Goal: Task Accomplishment & Management: Manage account settings

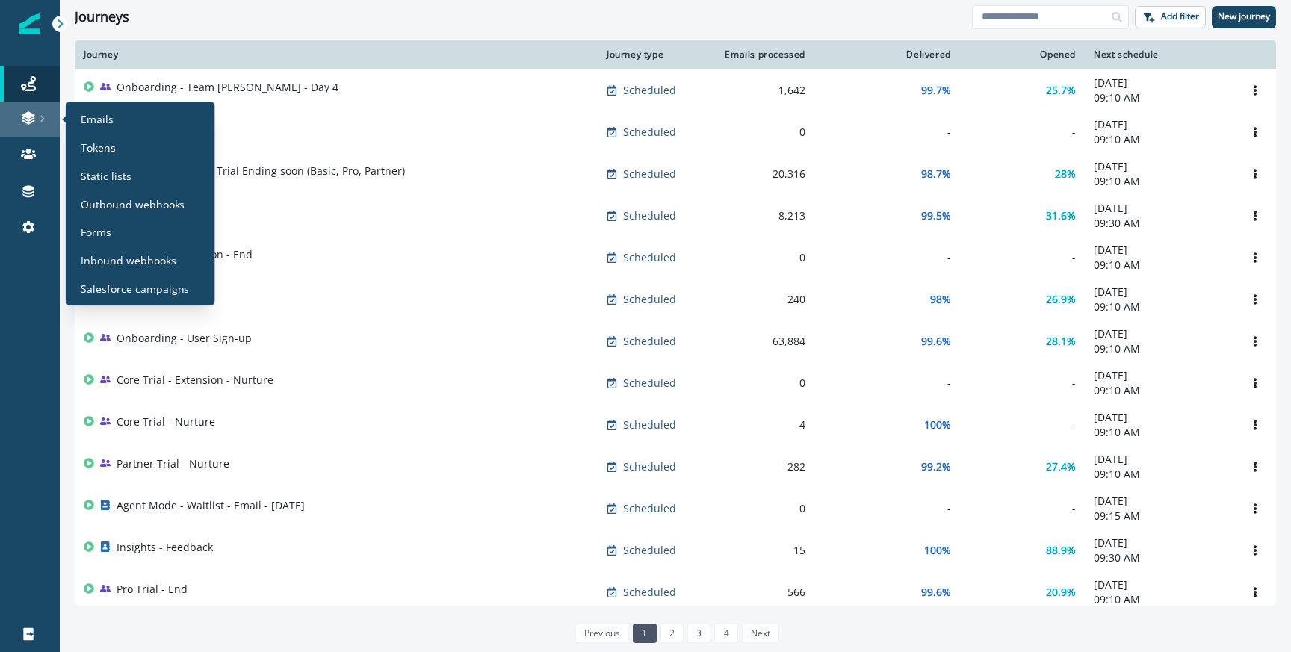
click at [7, 120] on div at bounding box center [30, 118] width 48 height 15
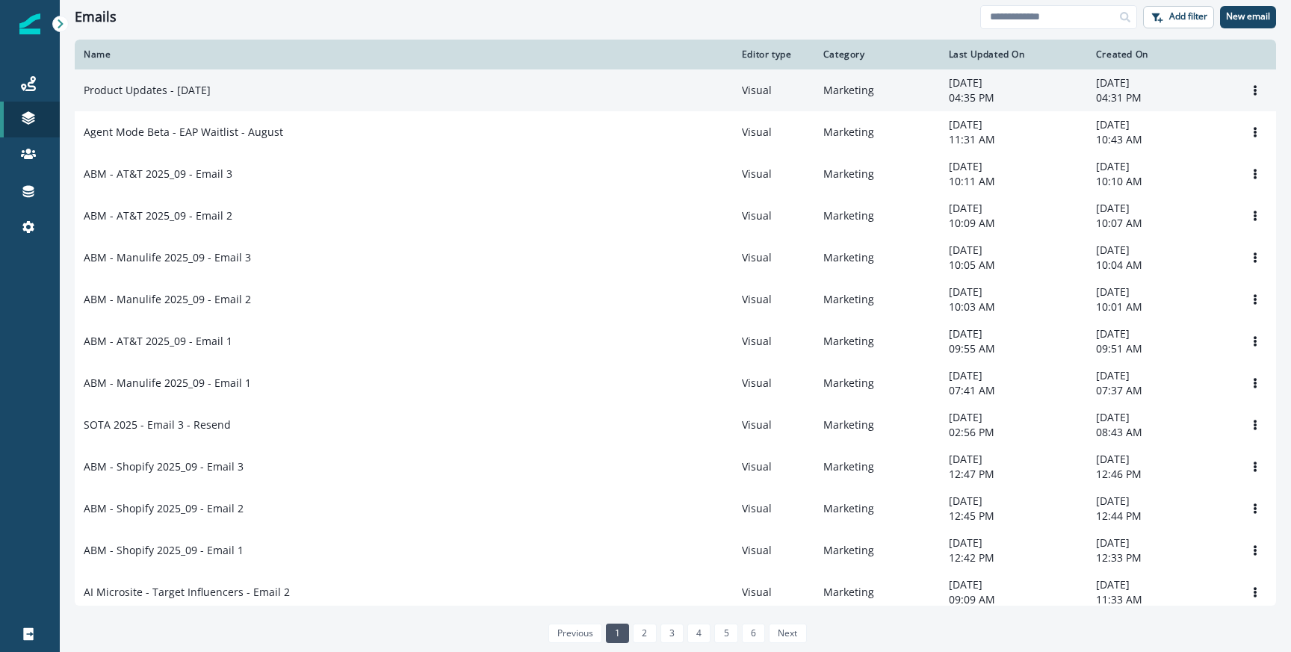
click at [250, 93] on div "Product Updates - [DATE]" at bounding box center [404, 90] width 640 height 15
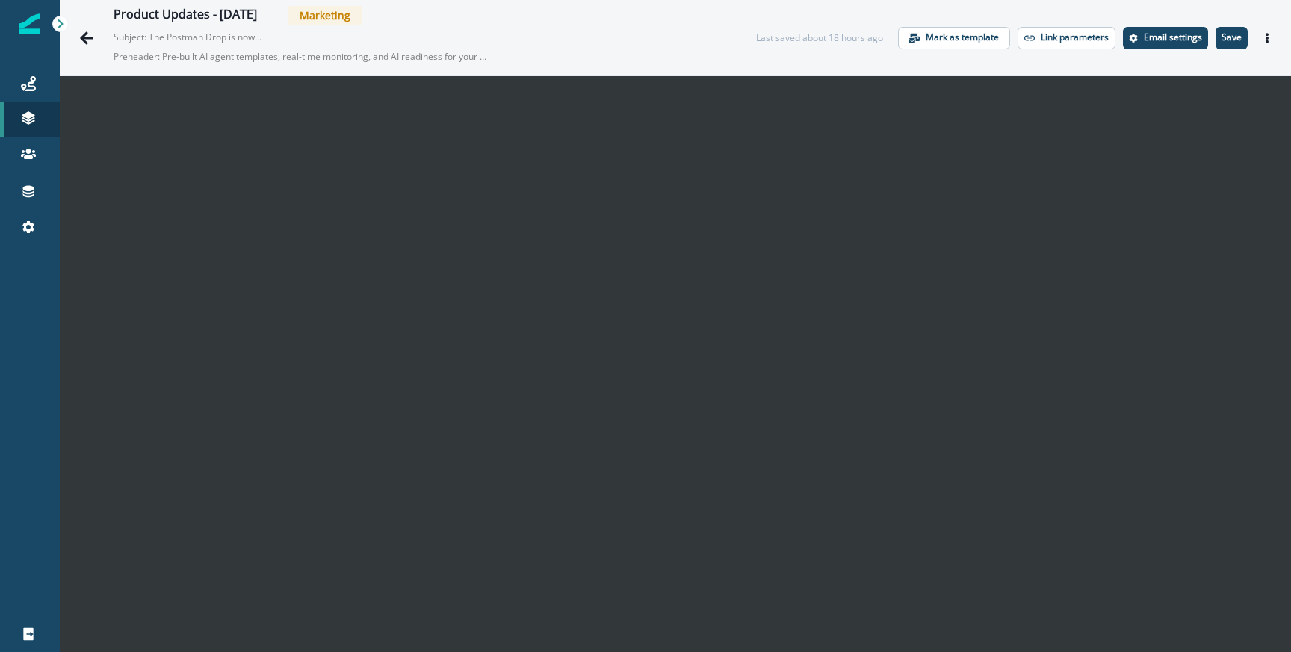
click at [1229, 19] on div "Product Updates - [DATE] Marketing Subject: The Postman Drop is now Product Upd…" at bounding box center [676, 37] width 1232 height 75
click at [1227, 29] on button "Save" at bounding box center [1232, 38] width 32 height 22
click at [1219, 45] on button "Save" at bounding box center [1232, 38] width 32 height 22
click at [1271, 35] on icon "Actions" at bounding box center [1267, 38] width 10 height 10
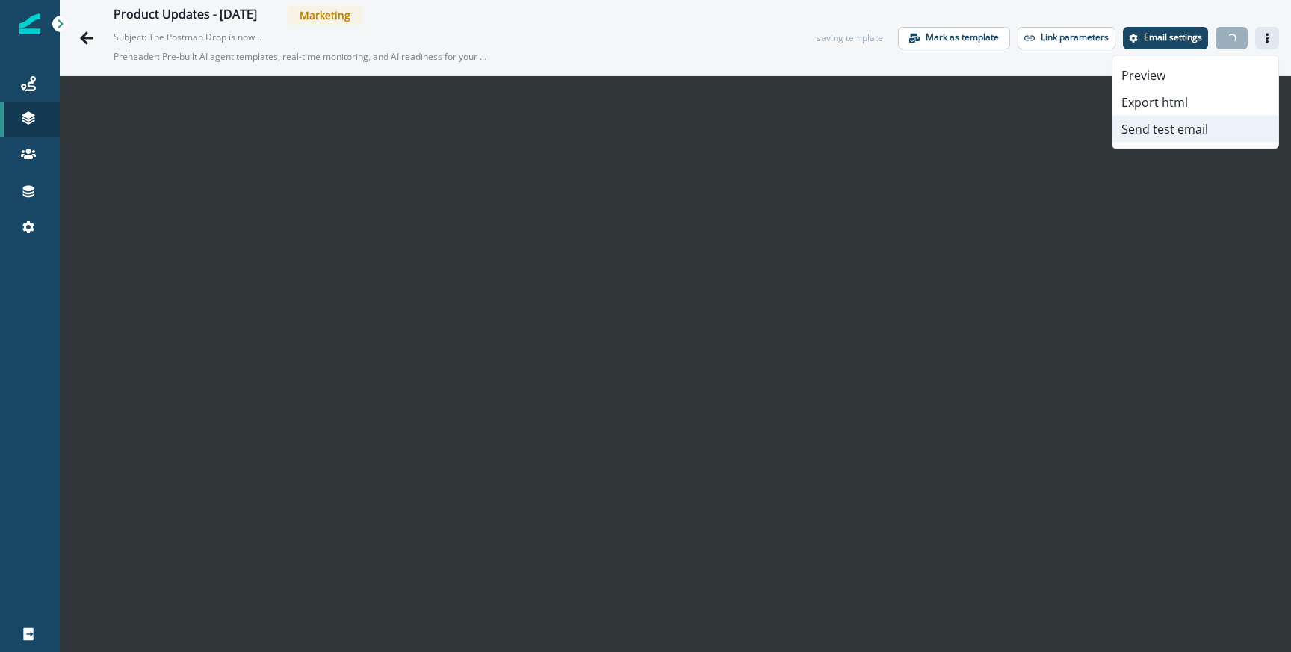
click at [1158, 120] on button "Send test email" at bounding box center [1196, 129] width 166 height 27
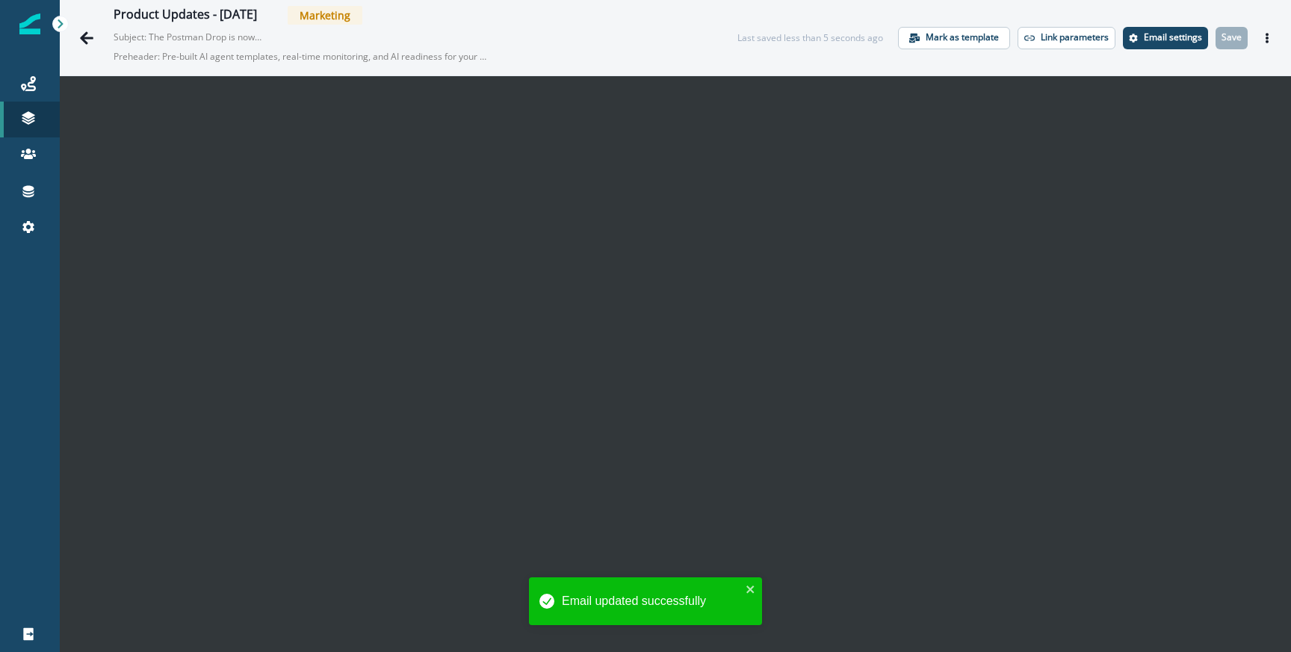
click at [1269, 37] on icon "Actions" at bounding box center [1267, 38] width 10 height 10
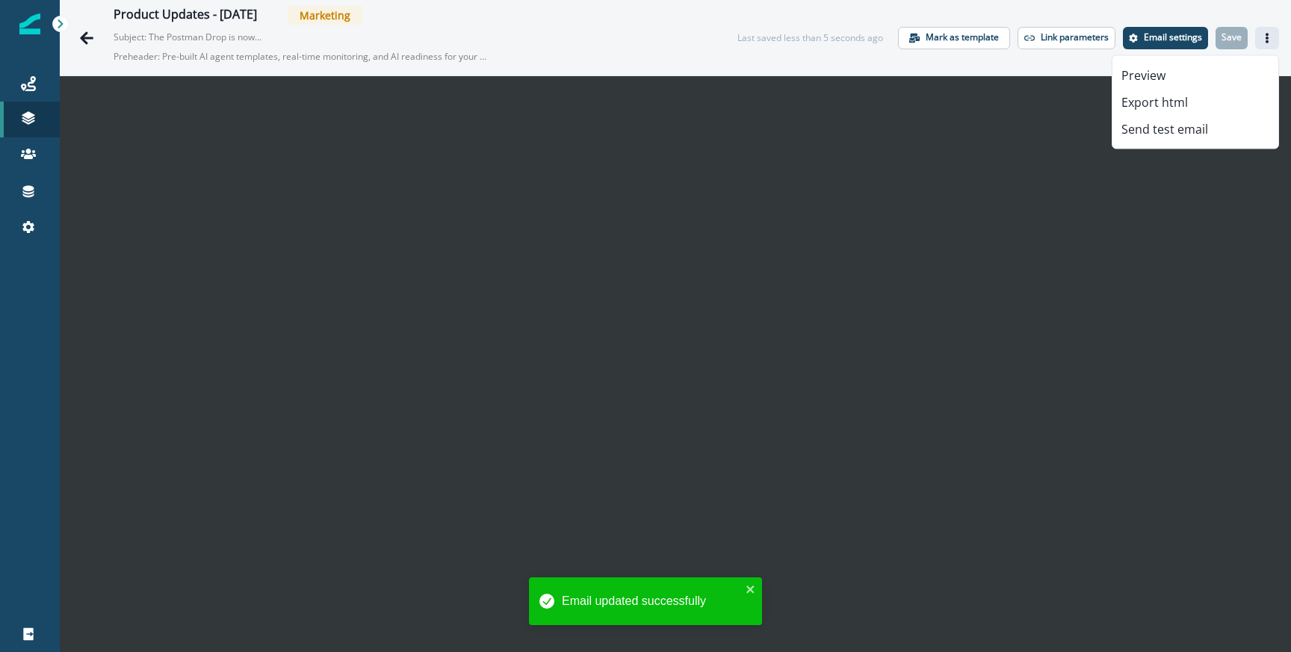
click at [1273, 45] on button "Actions" at bounding box center [1268, 38] width 24 height 22
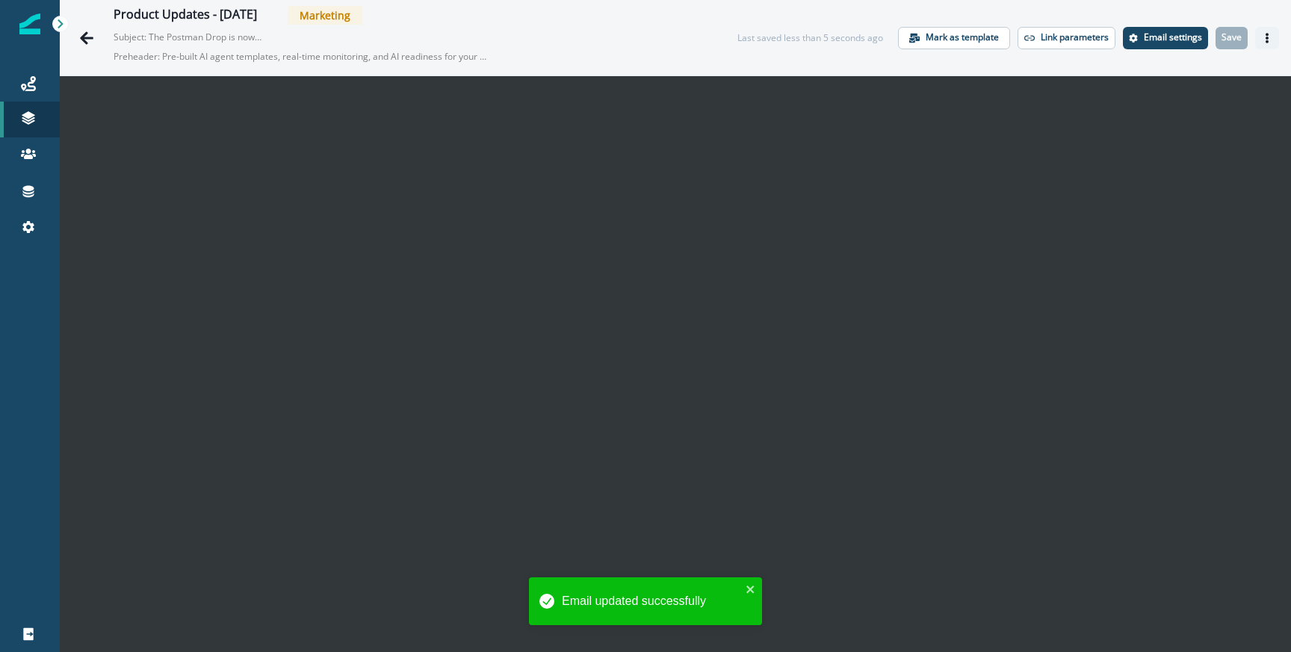
click at [1268, 33] on icon "Actions" at bounding box center [1267, 38] width 10 height 10
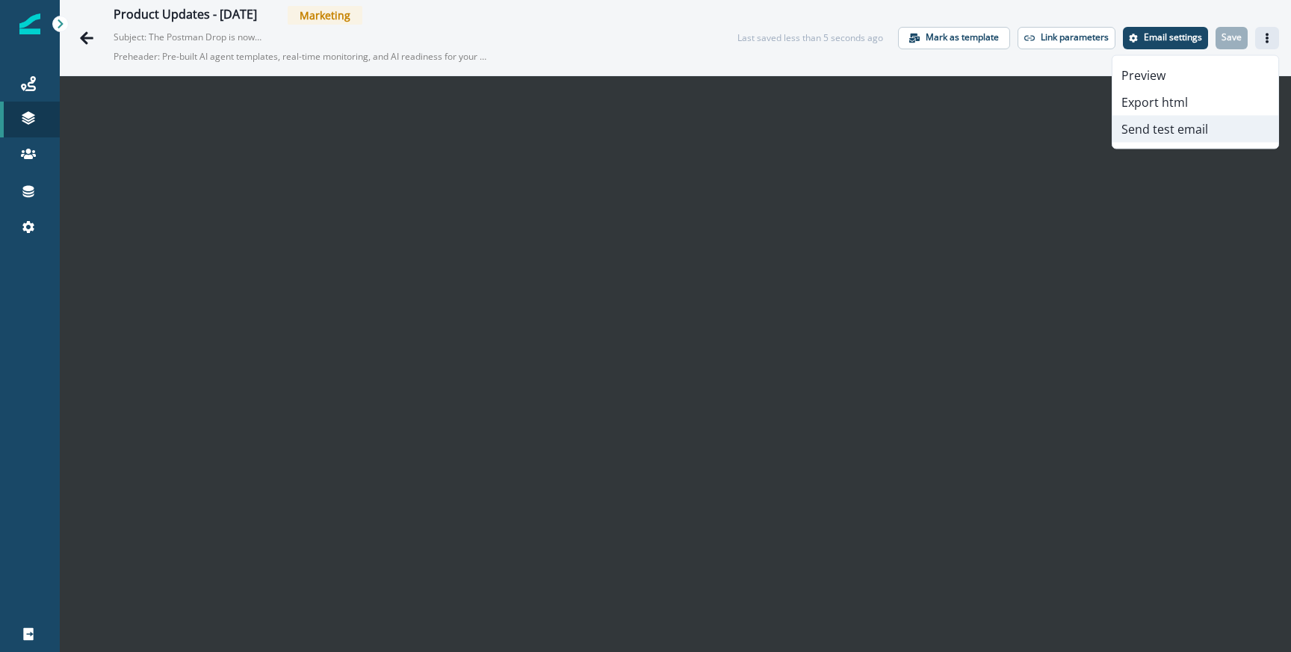
click at [1157, 128] on button "Send test email" at bounding box center [1196, 129] width 166 height 27
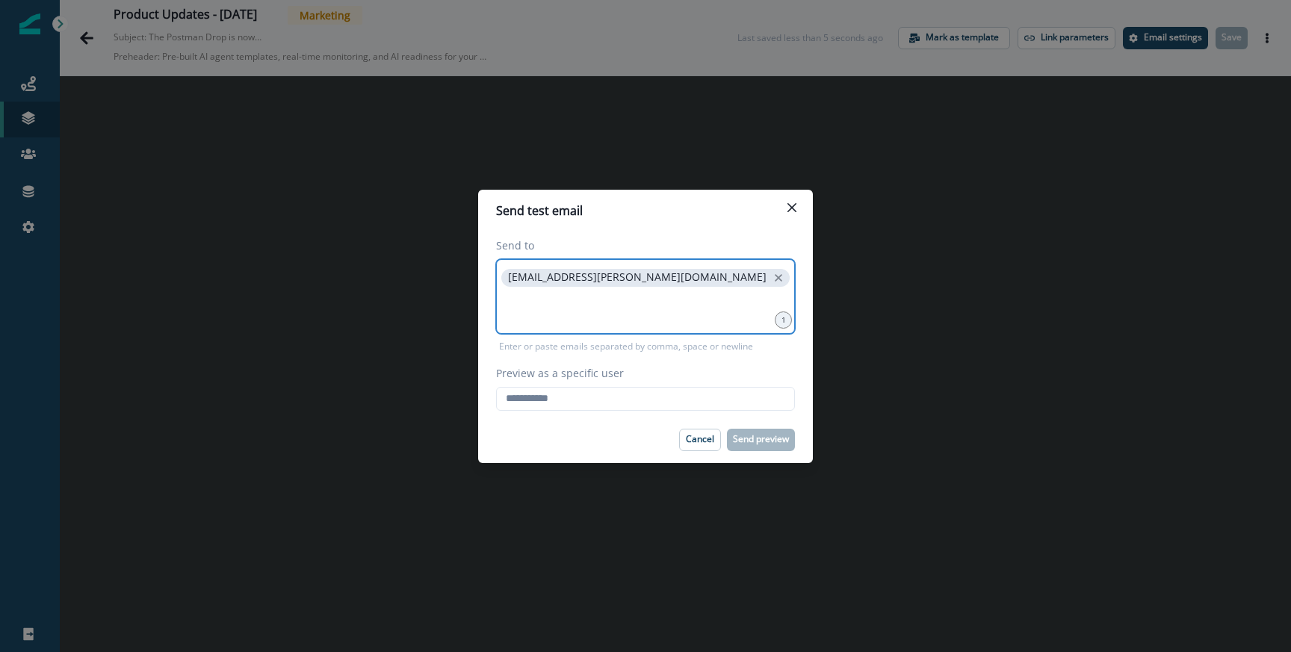
click at [580, 315] on input at bounding box center [645, 309] width 294 height 30
type input "*"
type input "**********"
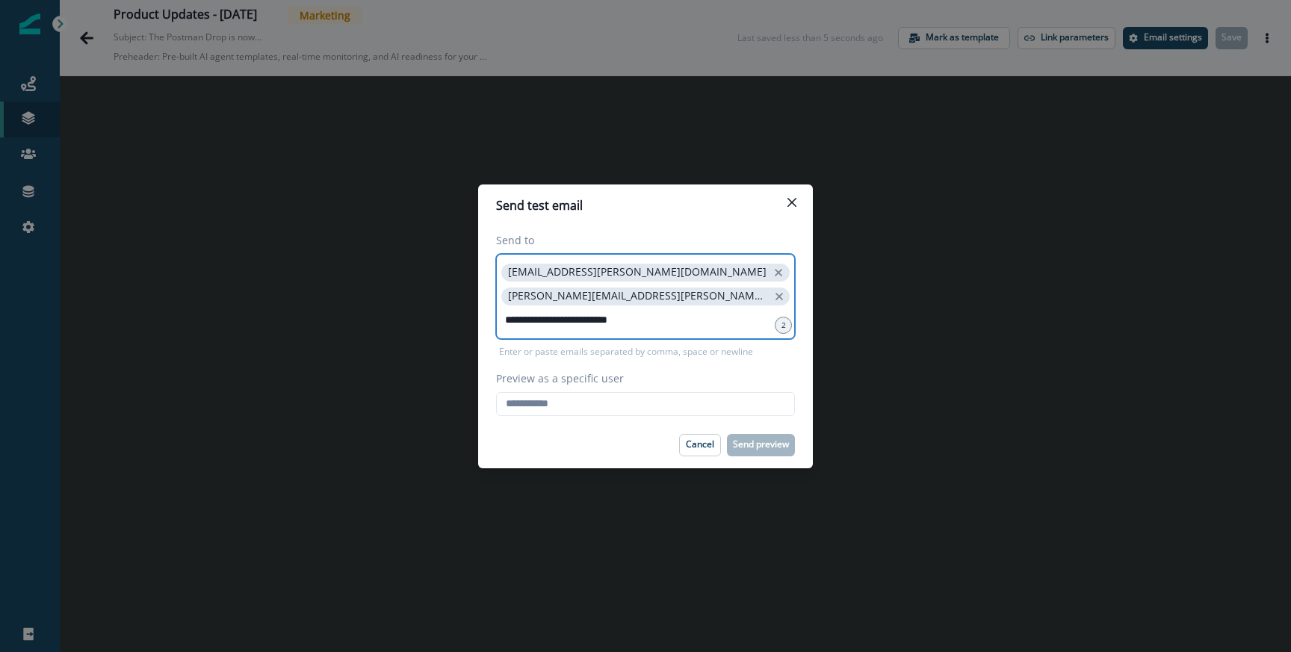
type input "**********"
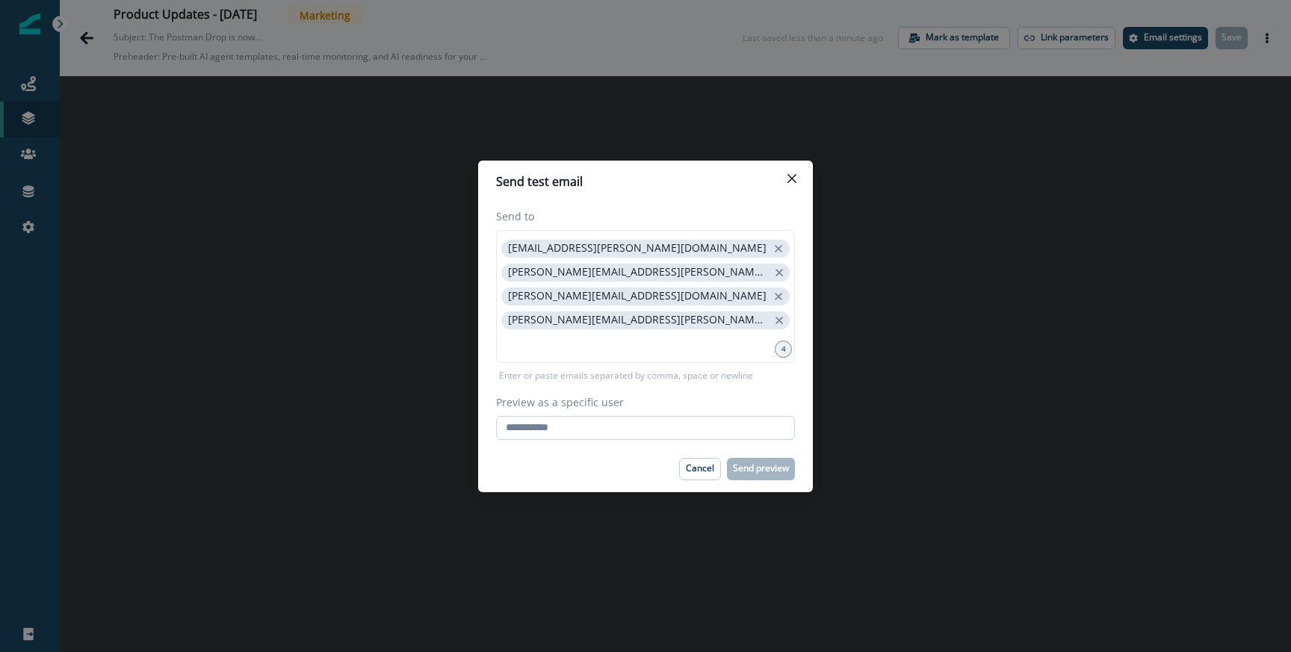
click at [581, 427] on input "Preview as a specific user" at bounding box center [645, 428] width 299 height 24
type input "**********"
click at [619, 404] on label "Preview as a specific user" at bounding box center [641, 403] width 290 height 16
click at [619, 416] on input "**********" at bounding box center [645, 428] width 299 height 24
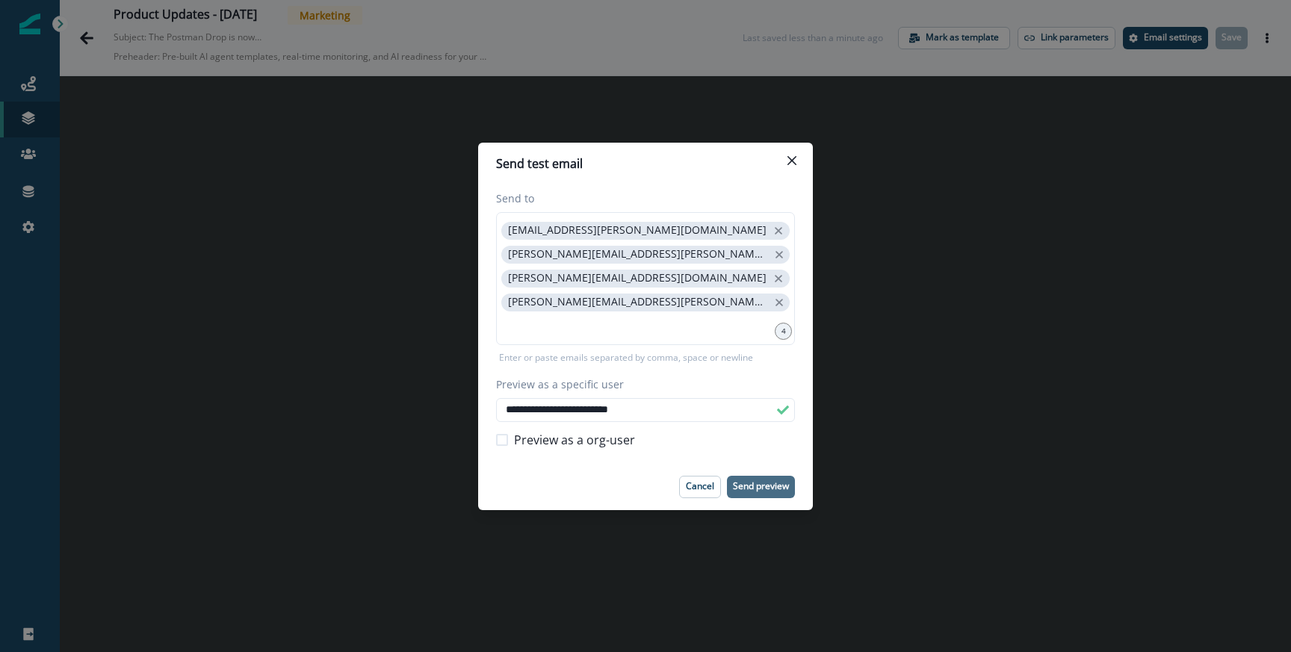
click at [744, 478] on button "Send preview" at bounding box center [761, 487] width 68 height 22
click at [92, 42] on div "**********" at bounding box center [645, 326] width 1291 height 652
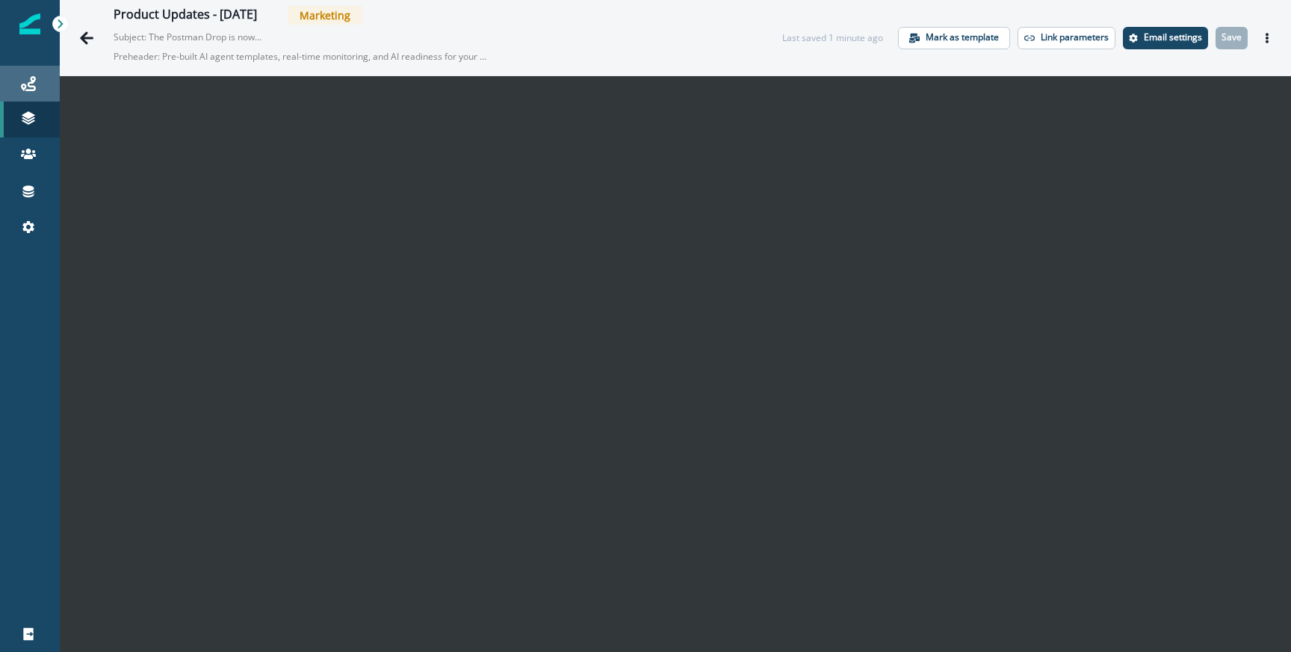
click at [30, 84] on icon at bounding box center [28, 83] width 15 height 15
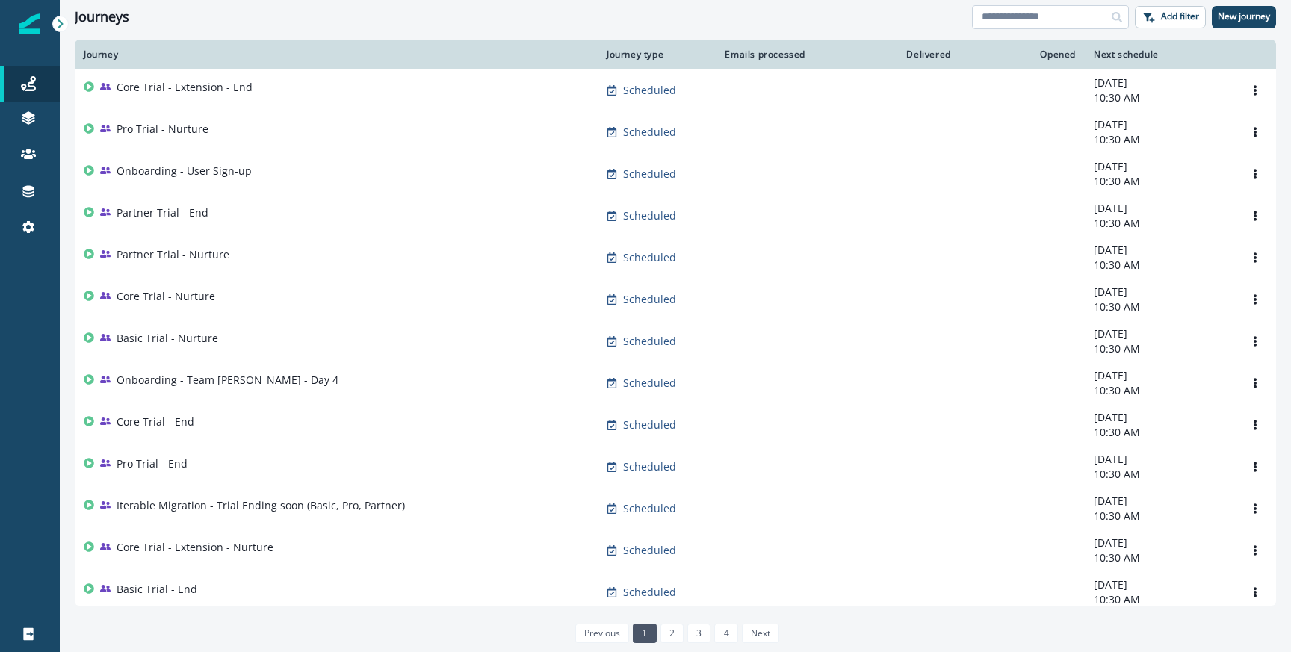
click at [1028, 22] on input at bounding box center [1050, 17] width 157 height 24
type input "*"
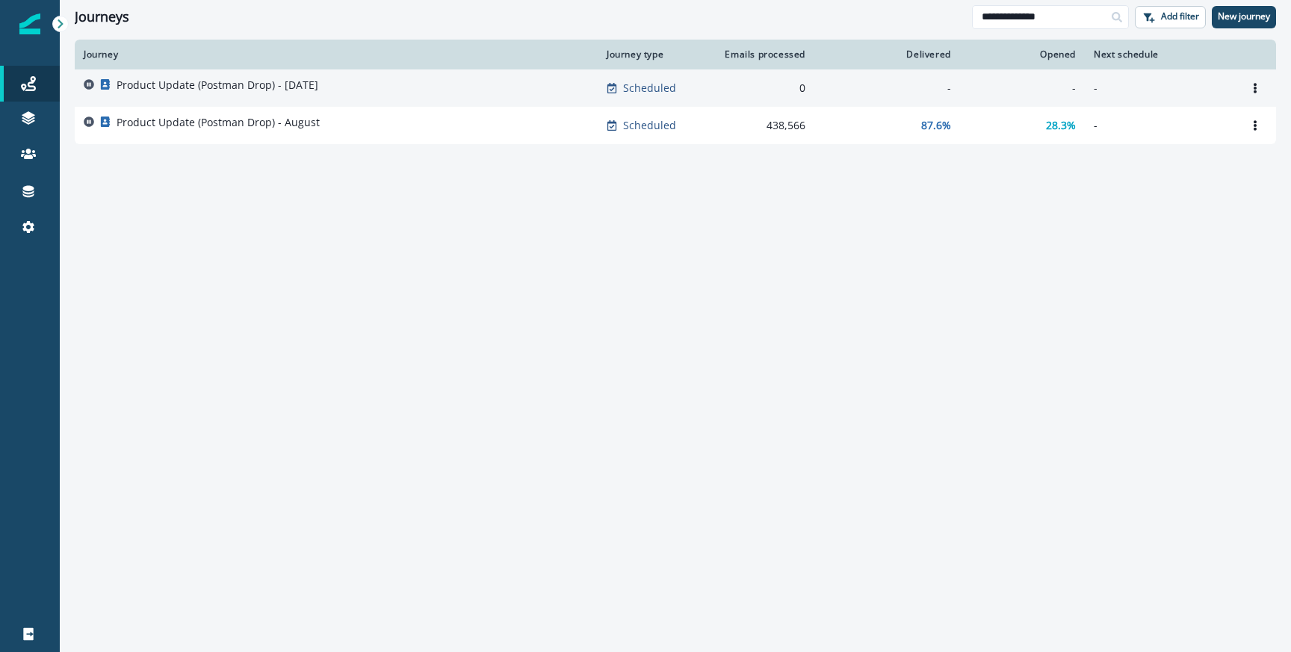
type input "**********"
click at [205, 92] on p "Product Update (Postman Drop) - [DATE]" at bounding box center [218, 85] width 202 height 15
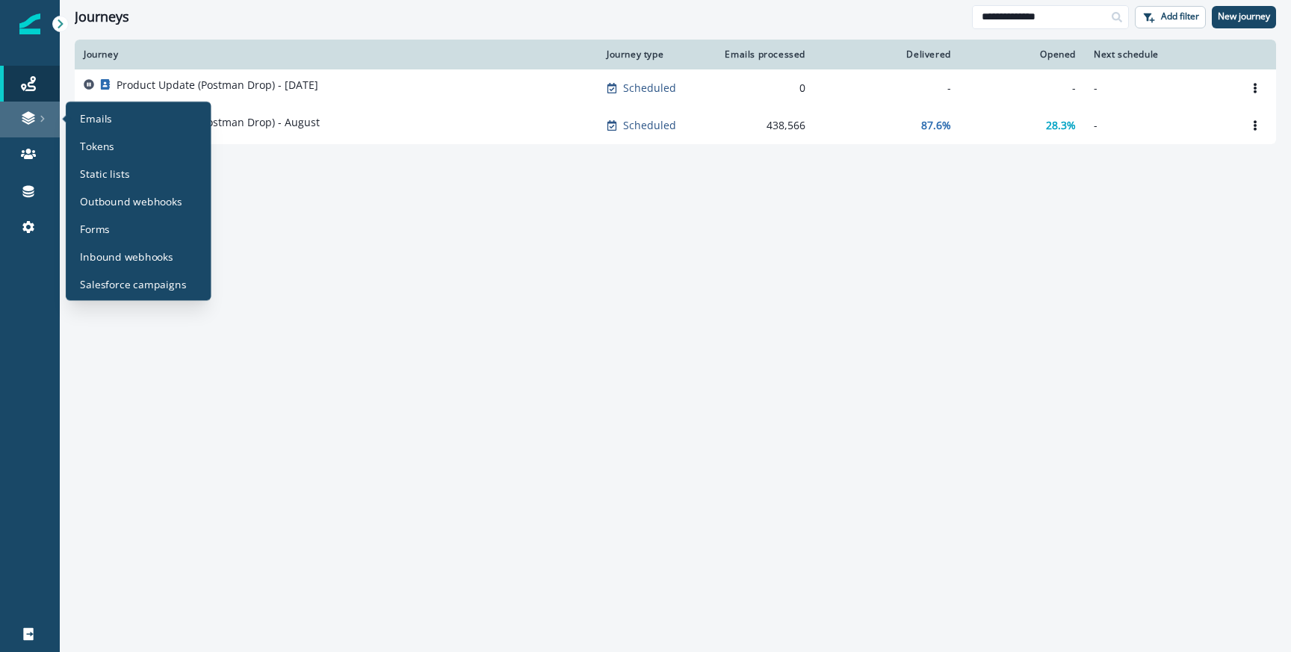
click at [39, 106] on link at bounding box center [30, 120] width 60 height 36
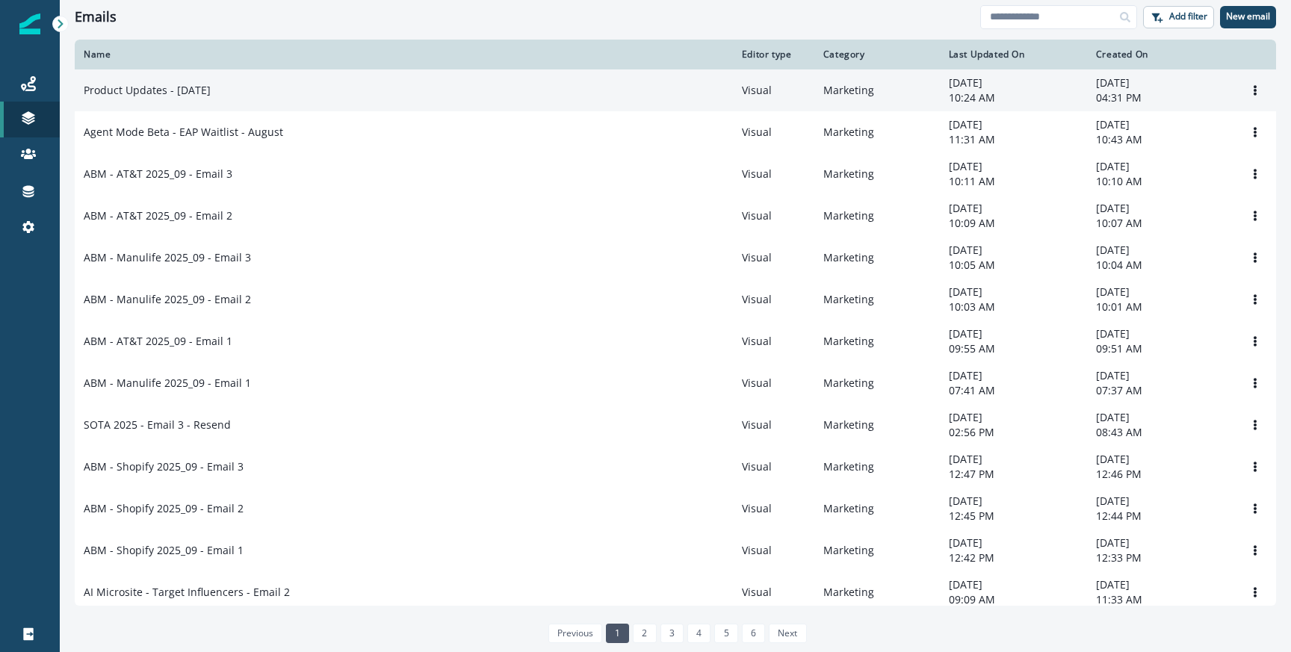
click at [229, 102] on td "Product Updates - [DATE]" at bounding box center [404, 91] width 658 height 42
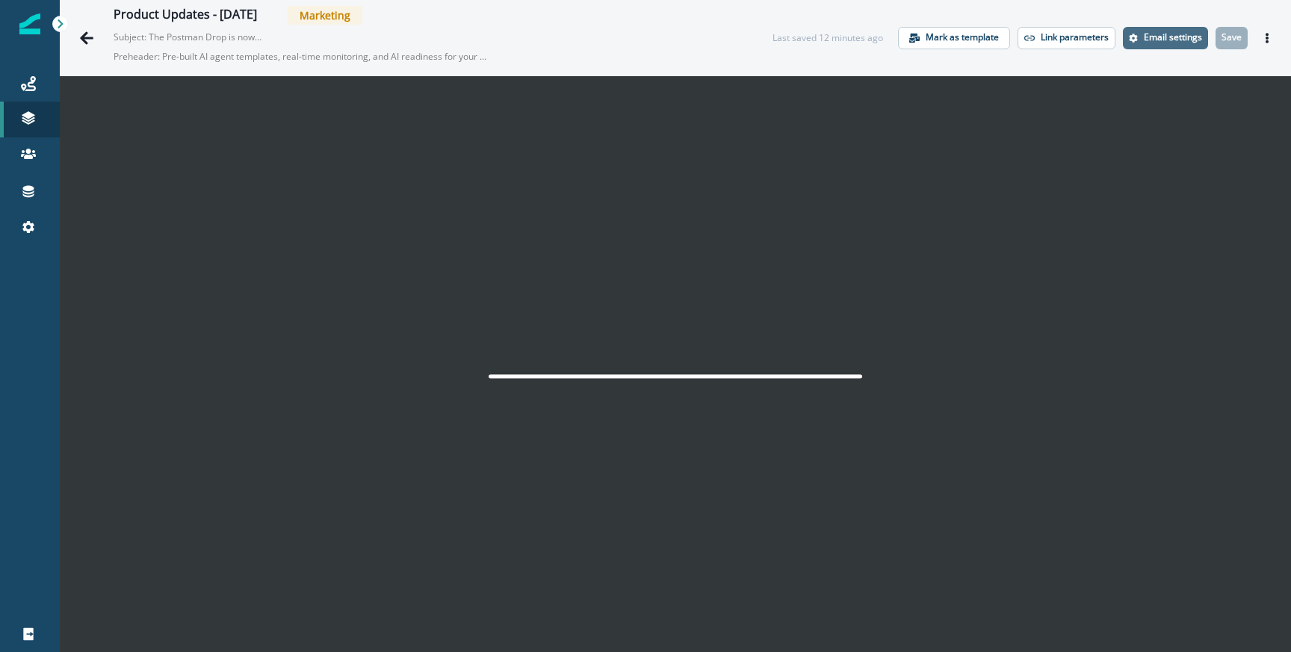
click at [1147, 45] on button "Email settings" at bounding box center [1165, 38] width 85 height 22
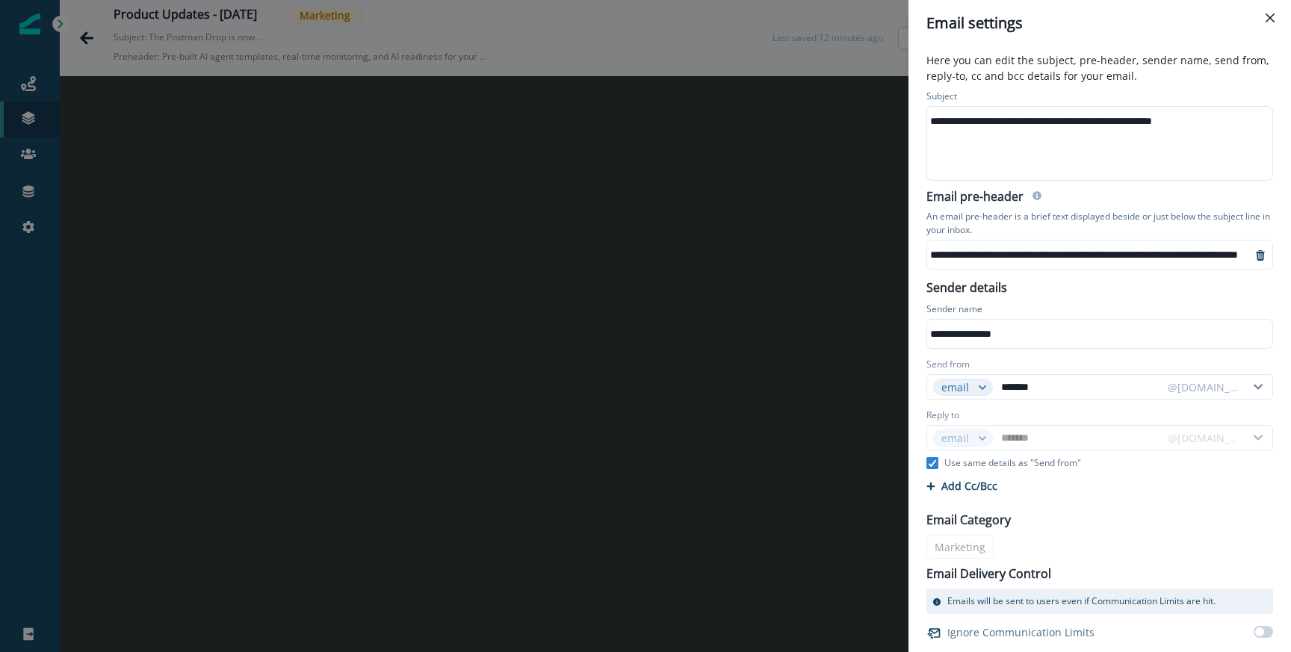
click at [1029, 120] on div "**********" at bounding box center [1098, 121] width 343 height 22
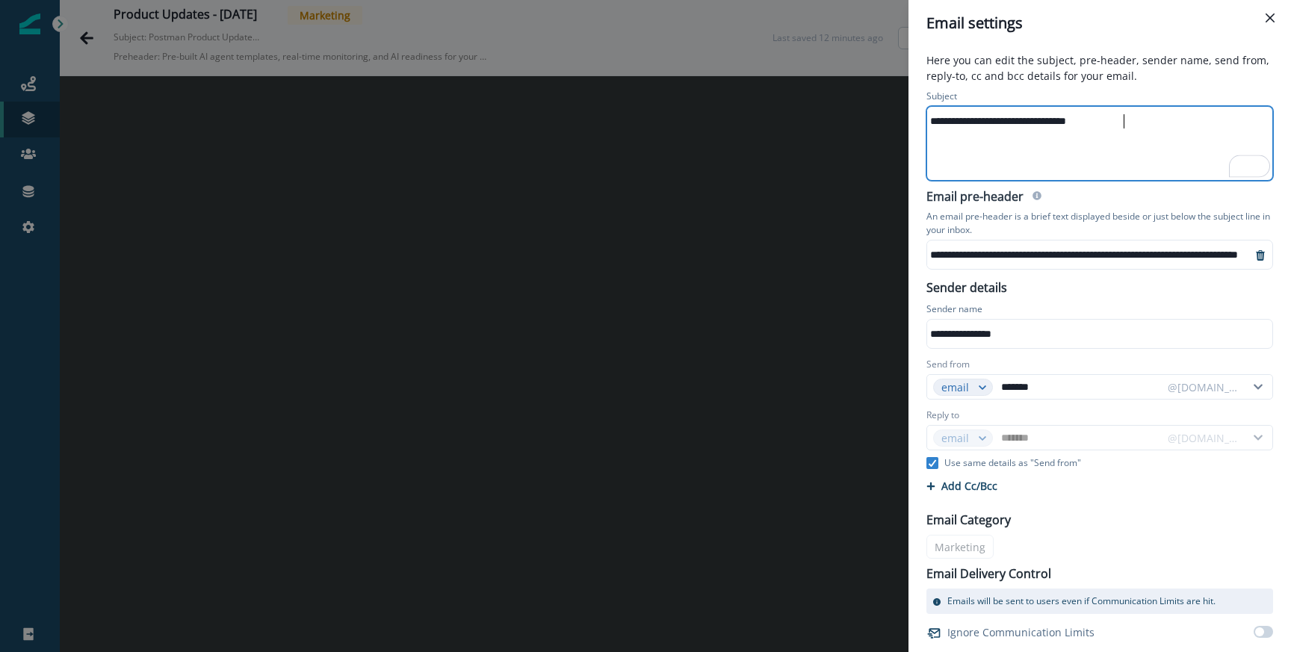
click at [972, 253] on div "**********" at bounding box center [1126, 255] width 398 height 22
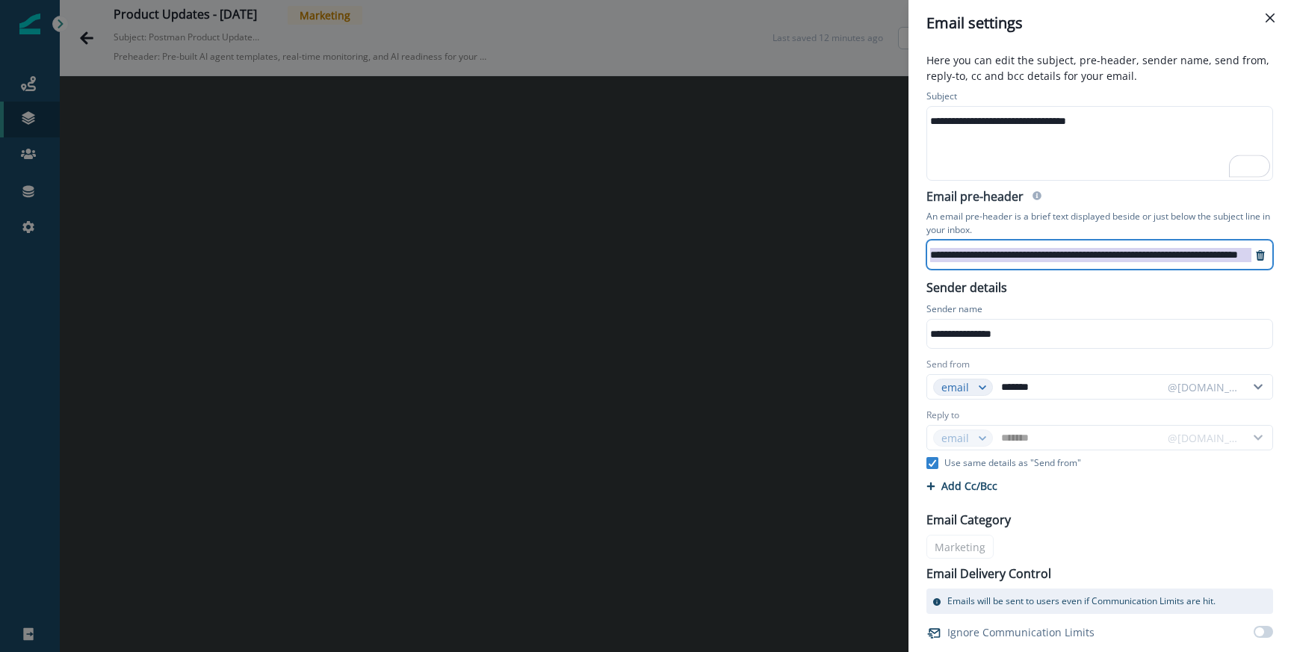
scroll to position [0, 26]
click at [1104, 197] on div "Email pre-header" at bounding box center [1100, 198] width 347 height 17
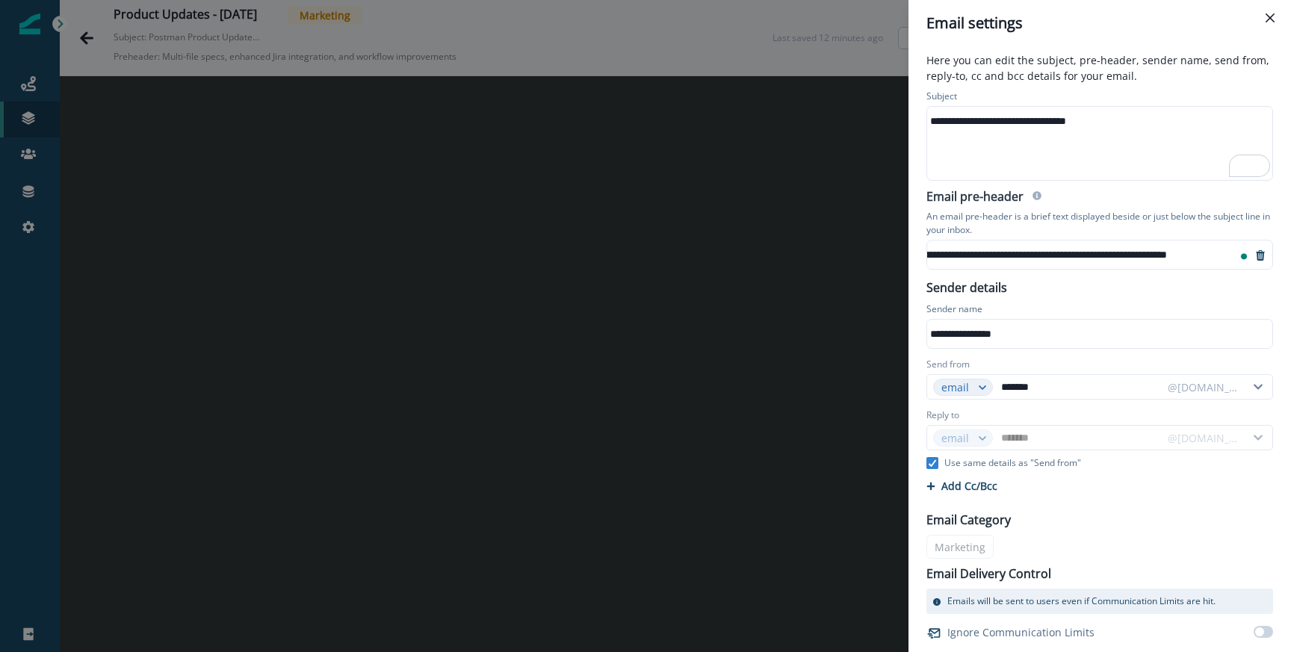
scroll to position [29, 0]
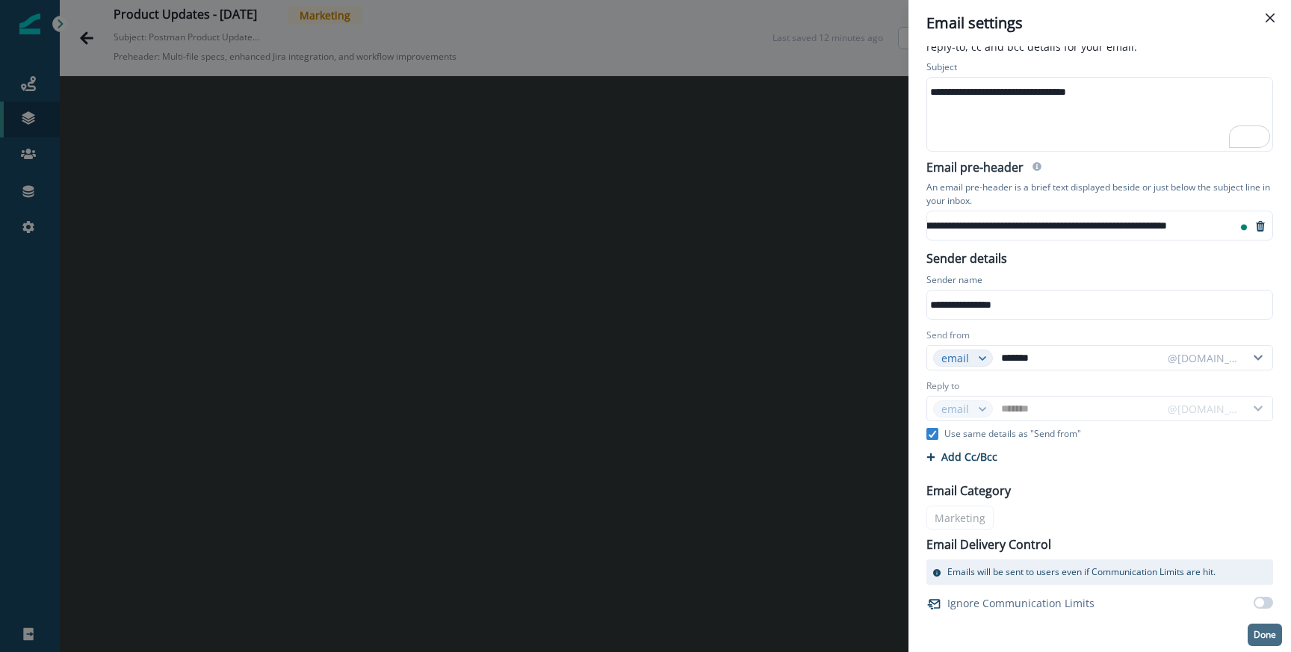
click at [1256, 632] on p "Done" at bounding box center [1265, 635] width 22 height 10
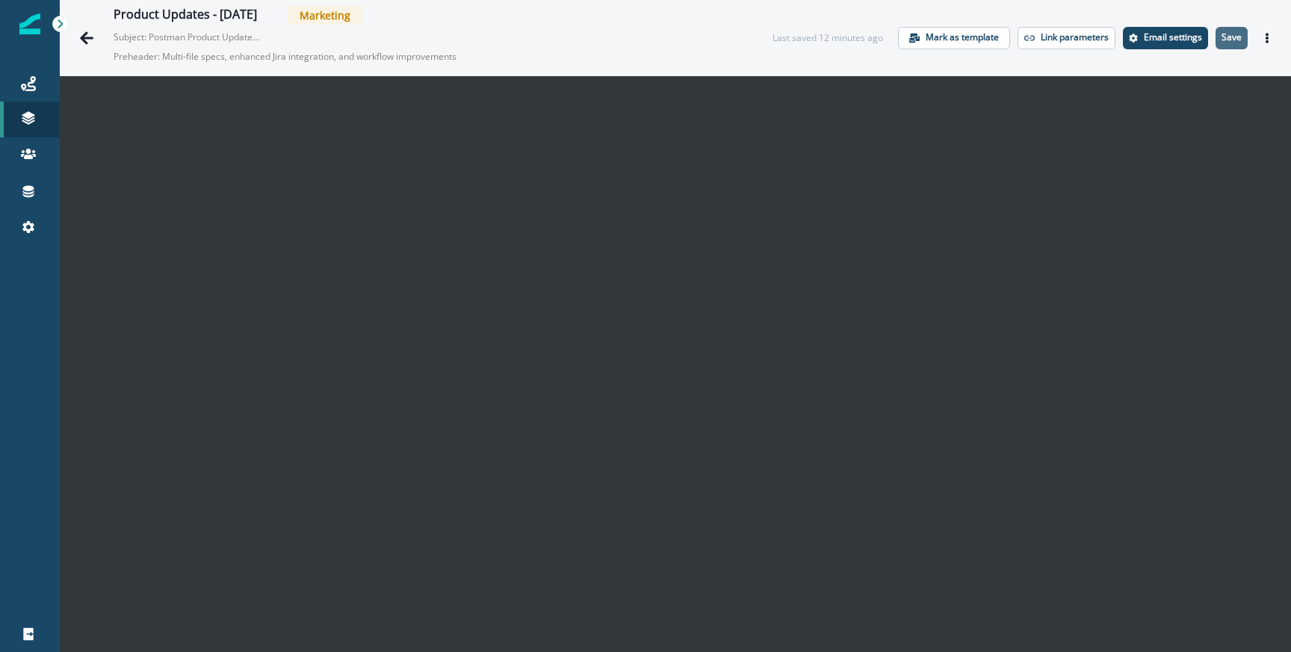
click at [1229, 42] on p "Save" at bounding box center [1232, 37] width 20 height 10
click at [1238, 32] on p "Save" at bounding box center [1232, 37] width 20 height 10
click at [1268, 37] on icon "Actions" at bounding box center [1267, 38] width 3 height 10
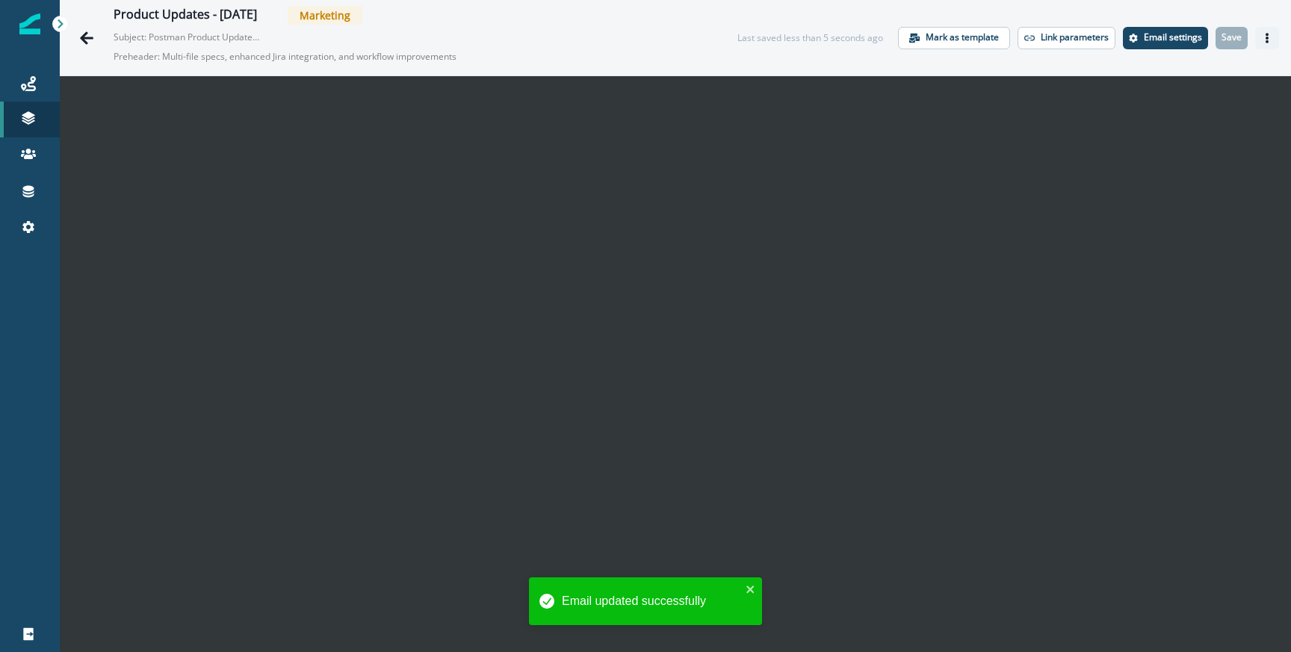
click at [1269, 42] on icon "Actions" at bounding box center [1267, 38] width 10 height 10
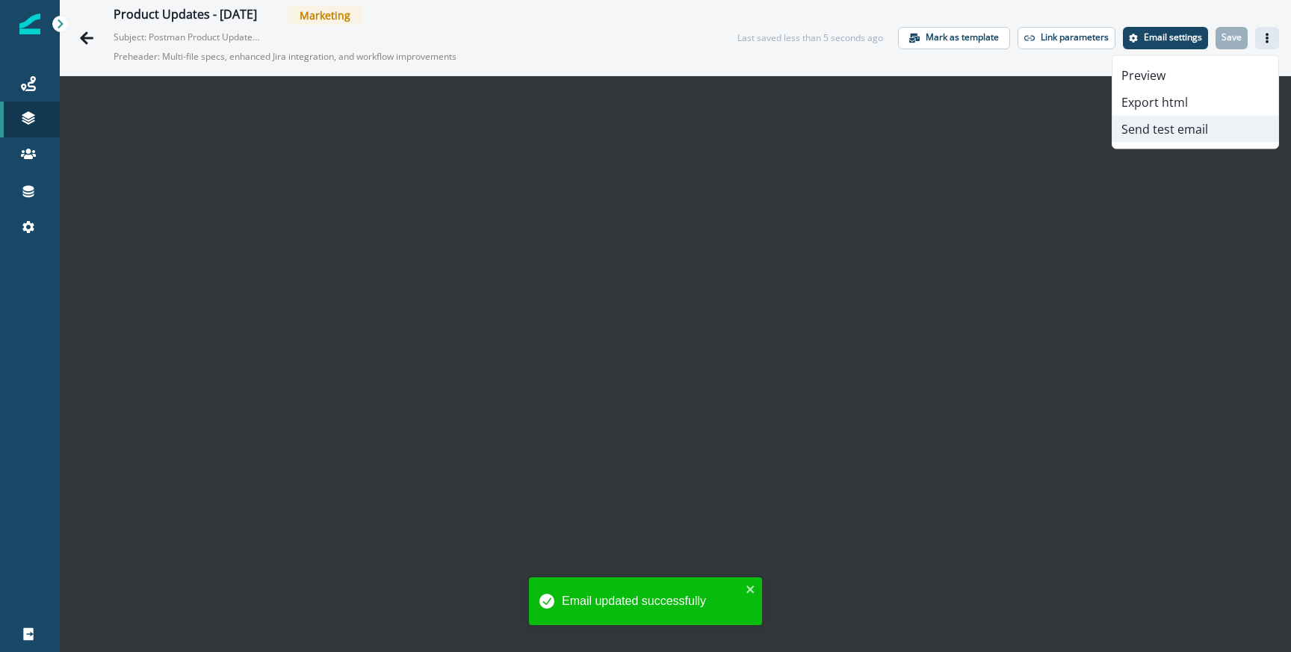
click at [1208, 133] on button "Send test email" at bounding box center [1196, 129] width 166 height 27
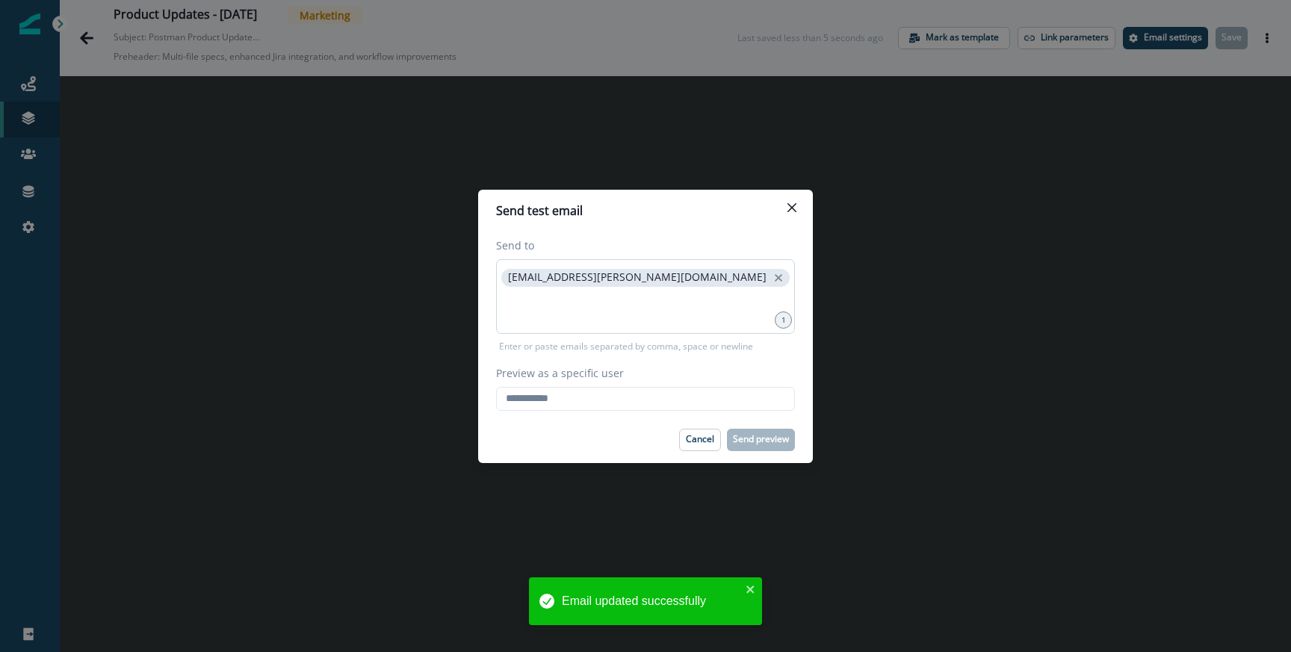
click at [591, 330] on div "[EMAIL_ADDRESS][PERSON_NAME][DOMAIN_NAME]" at bounding box center [645, 296] width 299 height 75
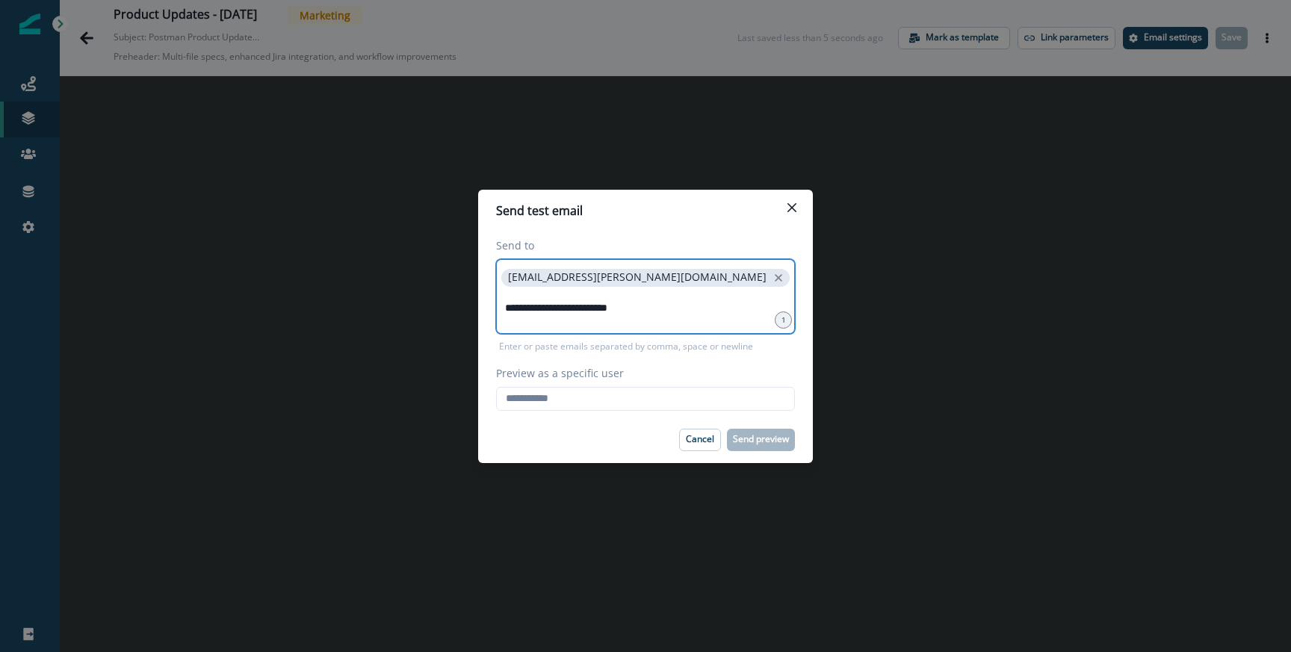
type input "**********"
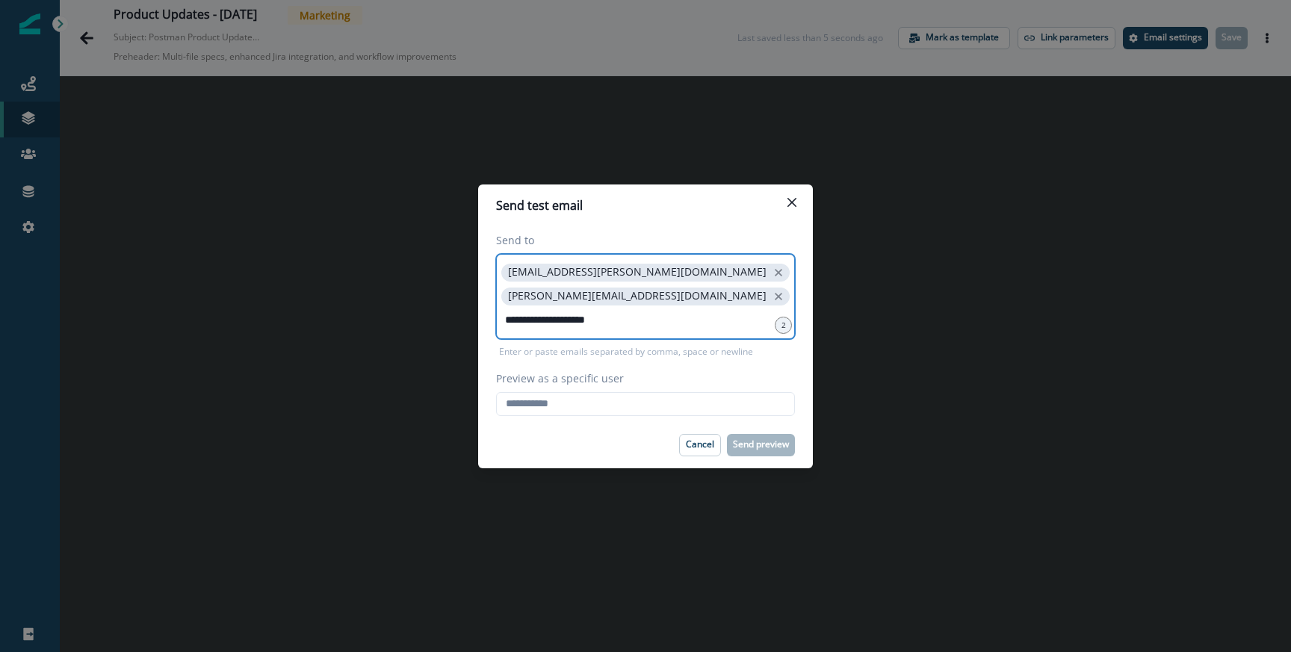
type input "**********"
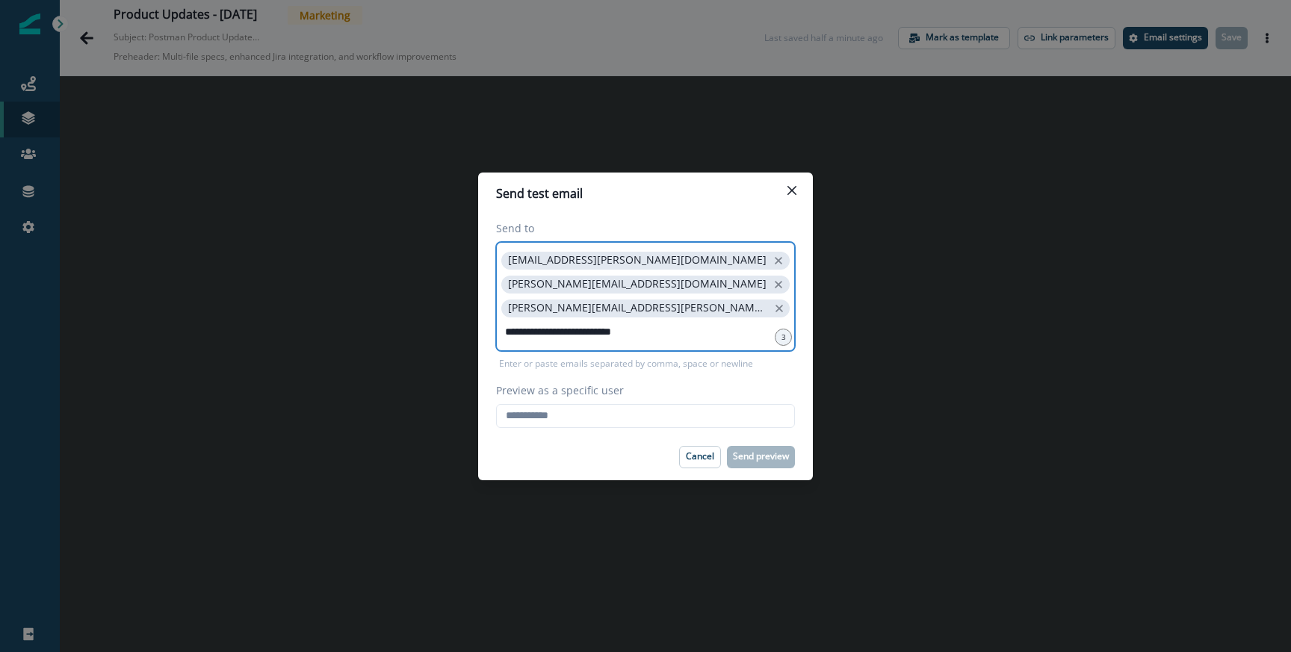
type input "**********"
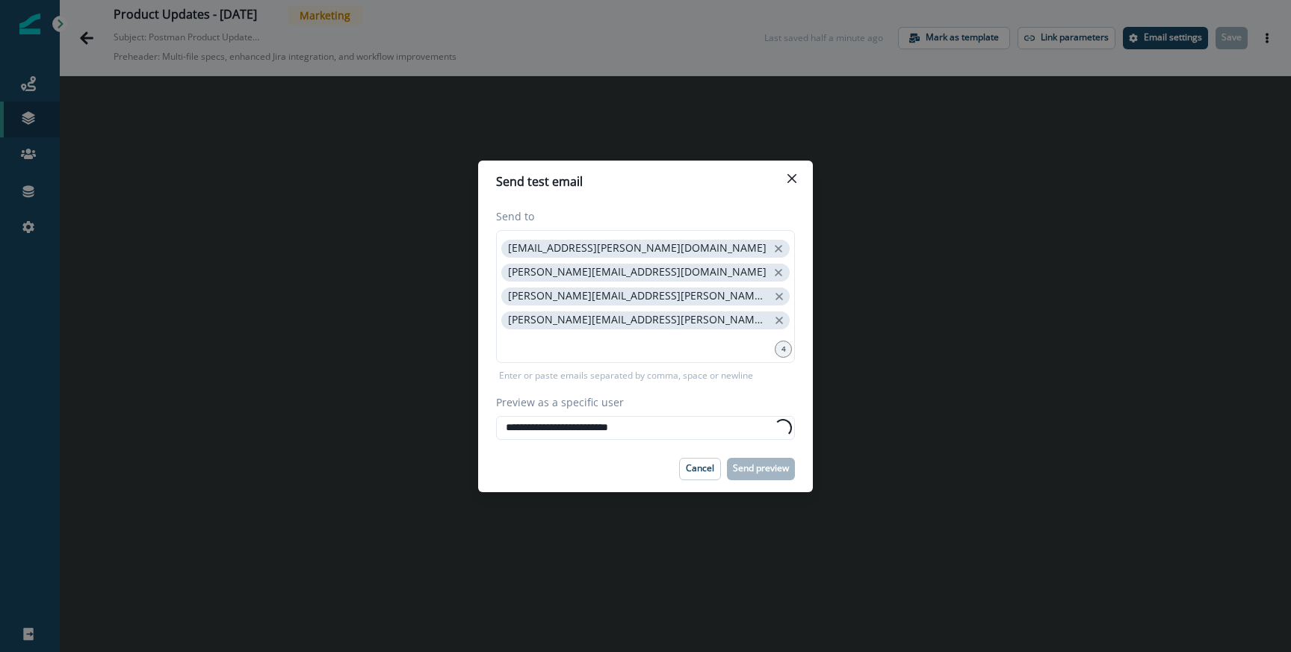
type input "**********"
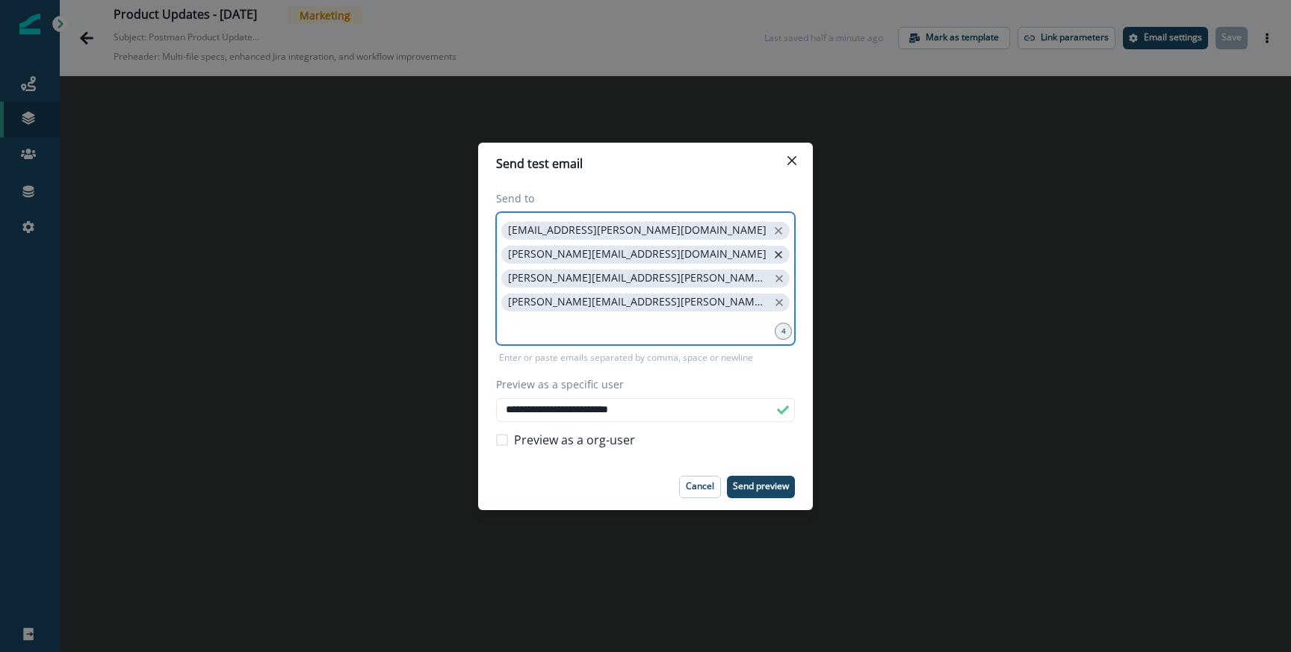
click at [772, 260] on icon "close" at bounding box center [778, 254] width 13 height 13
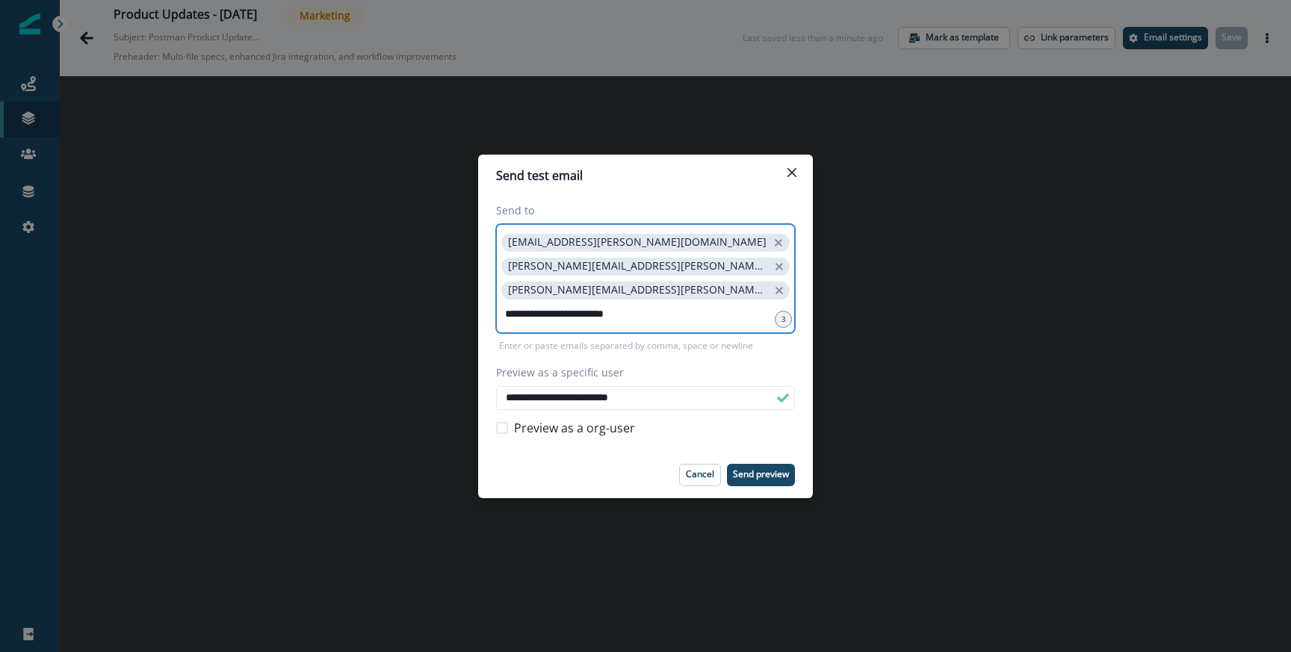
type input "**********"
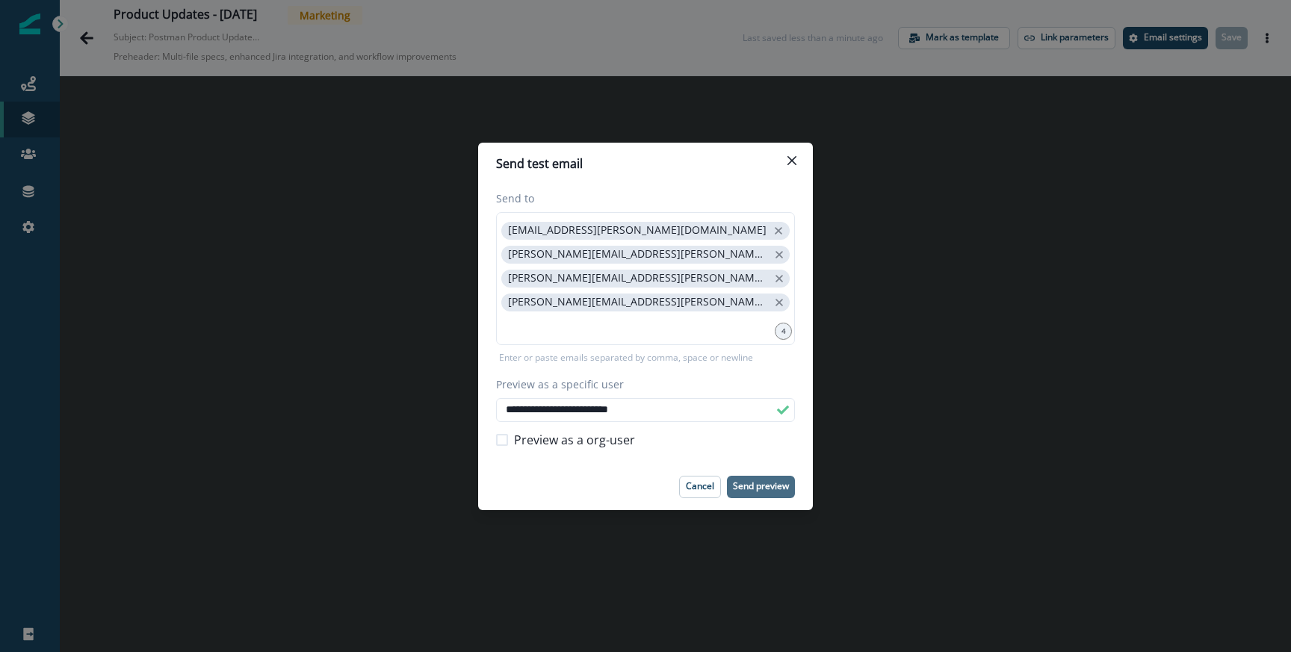
click at [781, 487] on p "Send preview" at bounding box center [761, 486] width 56 height 10
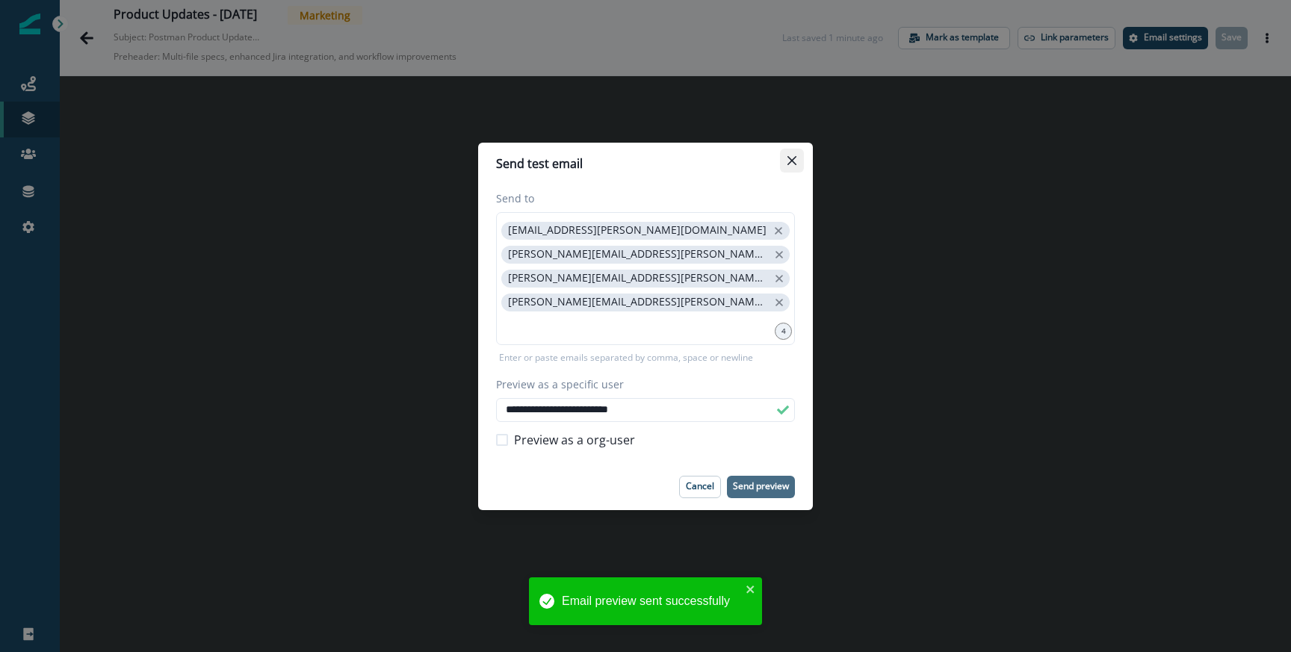
click at [794, 155] on button "Close" at bounding box center [792, 161] width 24 height 24
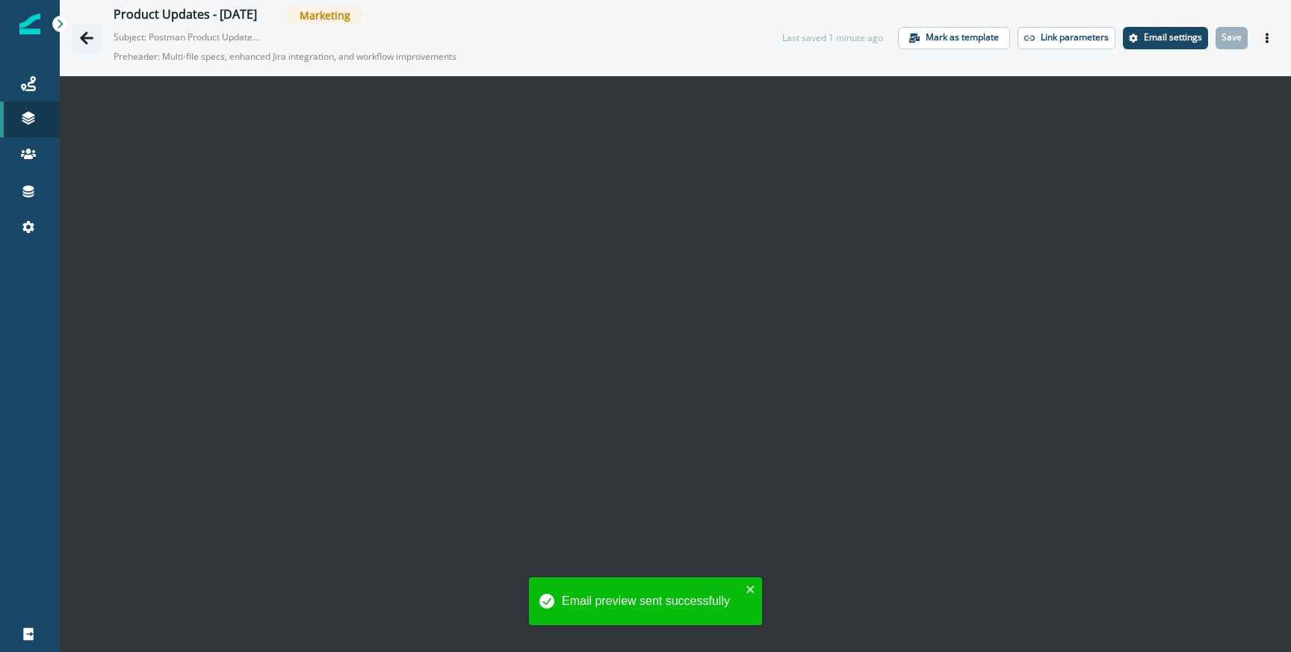
click at [93, 47] on button "Go back" at bounding box center [87, 38] width 30 height 30
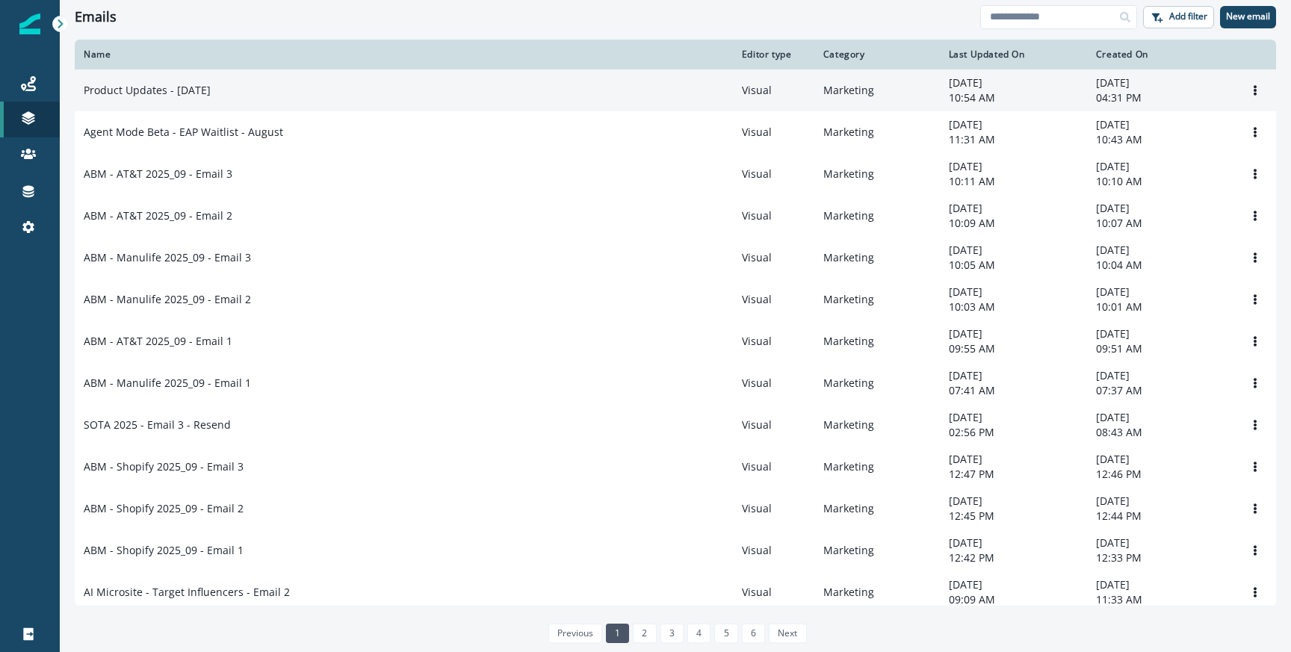
click at [217, 108] on td "Product Updates - [DATE]" at bounding box center [404, 91] width 658 height 42
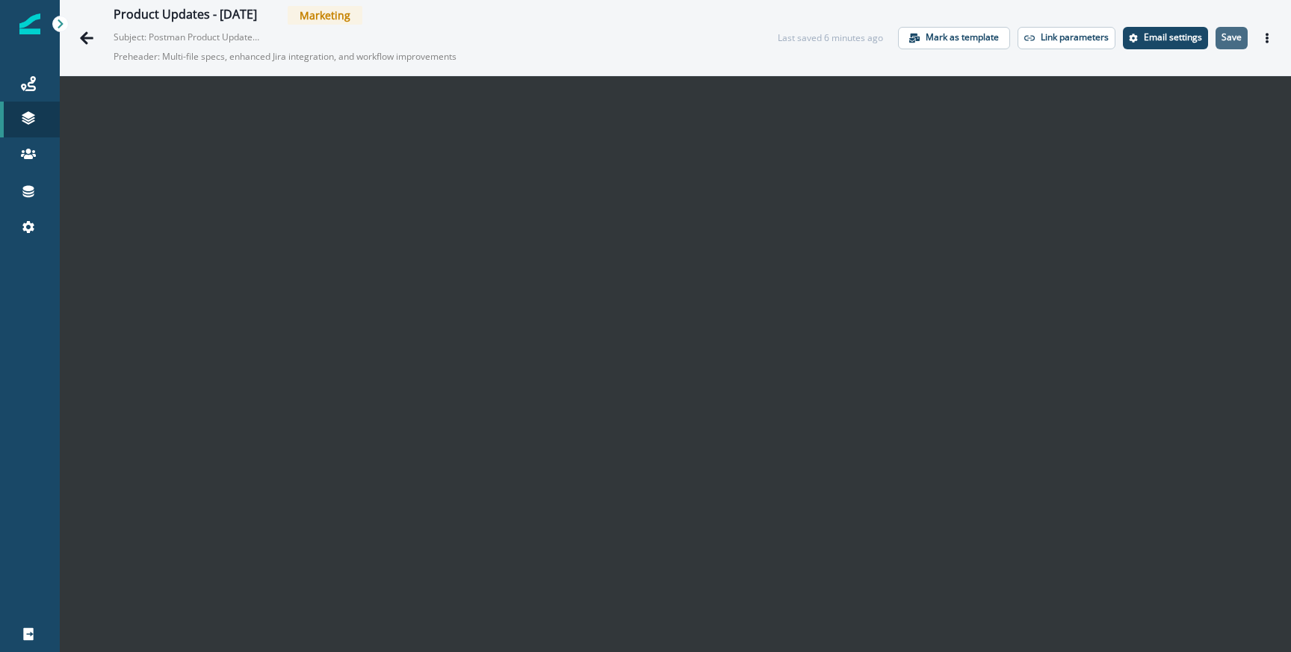
click at [1220, 40] on button "Save" at bounding box center [1232, 38] width 32 height 22
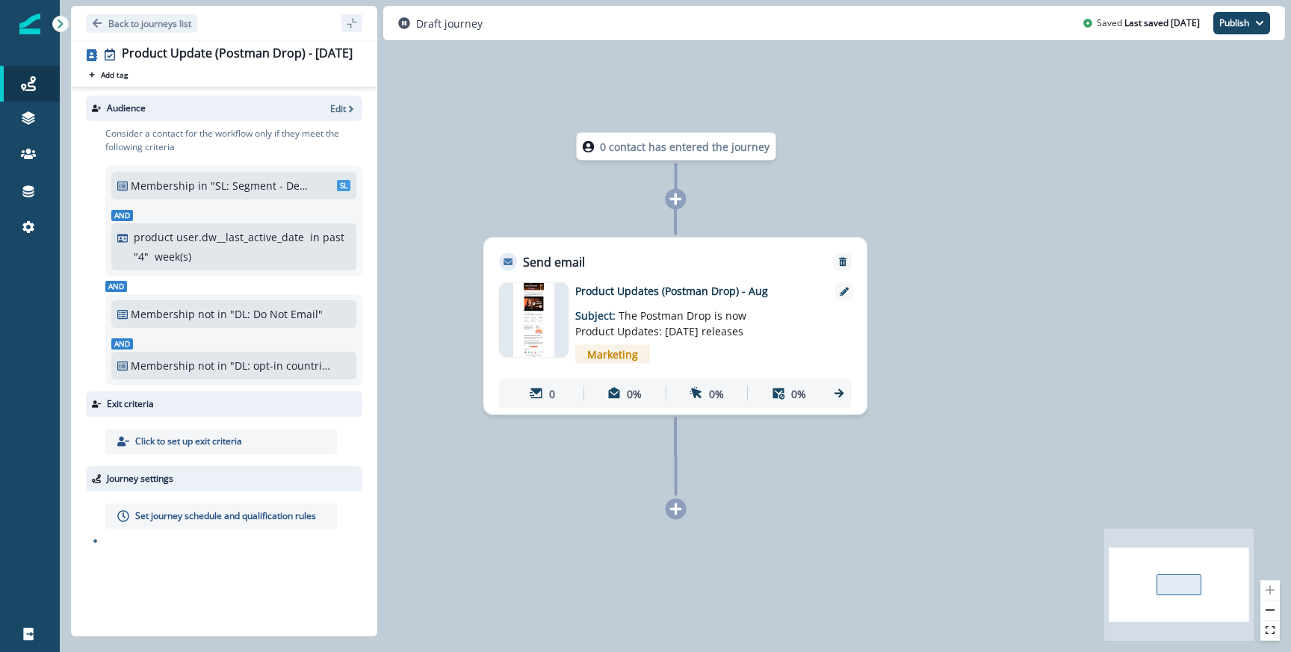
click at [833, 291] on div "Product Updates (Postman Drop) - Aug Subject: The Postman Drop is now Product U…" at bounding box center [675, 346] width 353 height 126
click at [849, 292] on div at bounding box center [845, 292] width 18 height 18
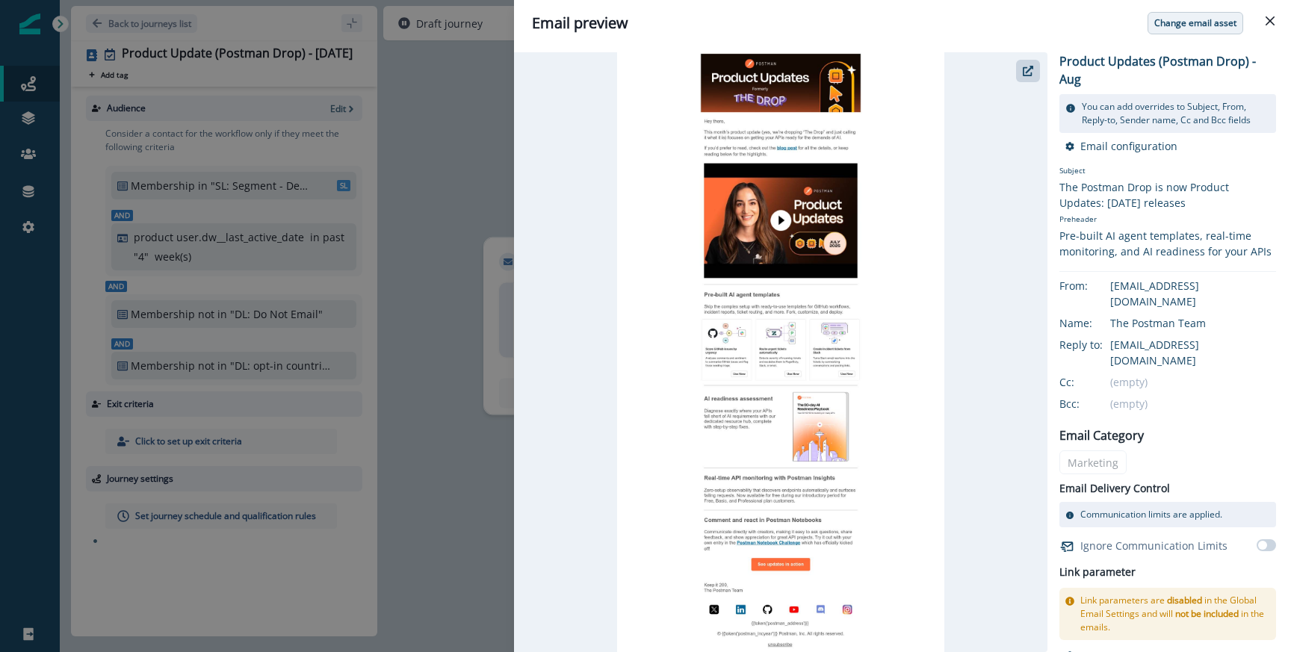
click at [1176, 31] on button "Change email asset" at bounding box center [1196, 23] width 96 height 22
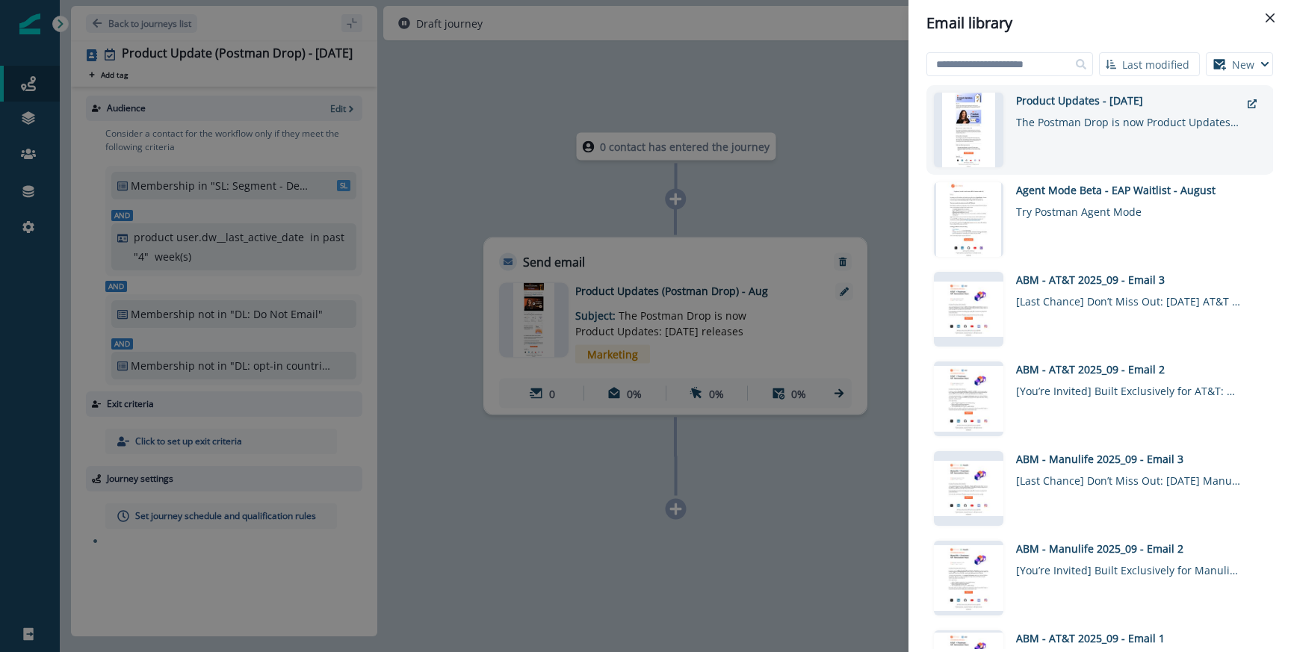
click at [1067, 131] on div "Product Updates - Aug 28 The Postman Drop is now Product Updates: July 2025 rel…" at bounding box center [1128, 130] width 224 height 75
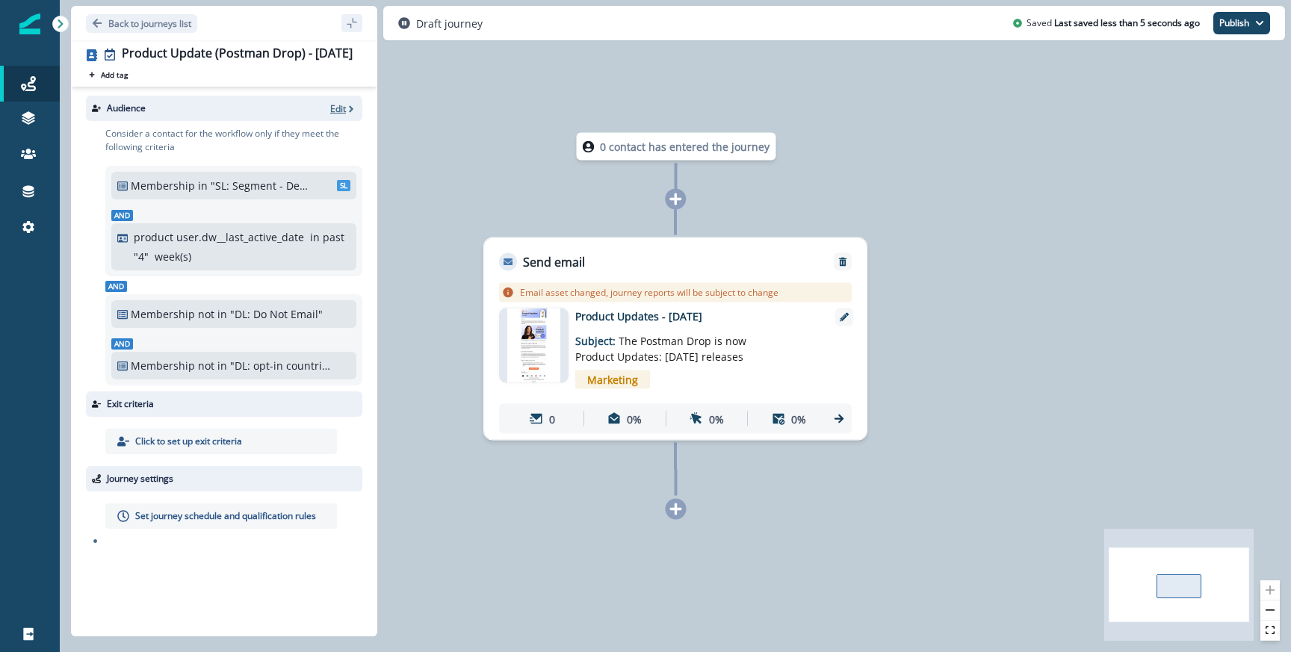
click at [342, 108] on p "Edit" at bounding box center [338, 108] width 16 height 13
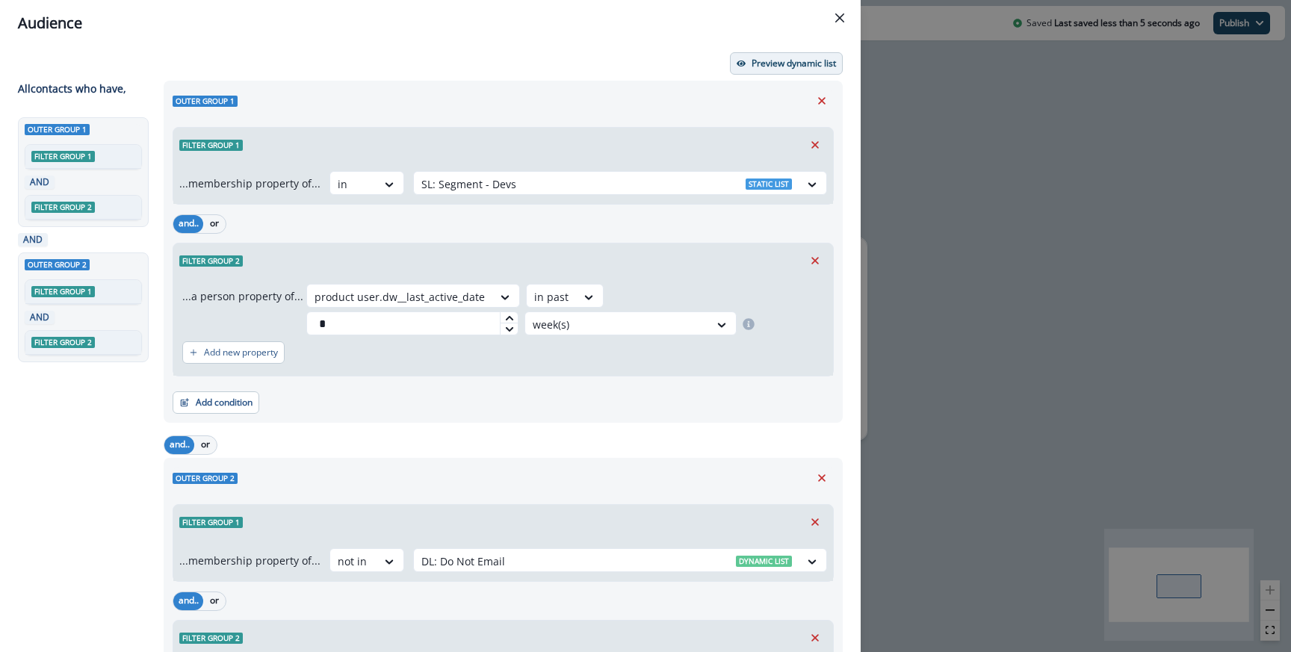
click at [791, 55] on button "Preview dynamic list" at bounding box center [786, 63] width 113 height 22
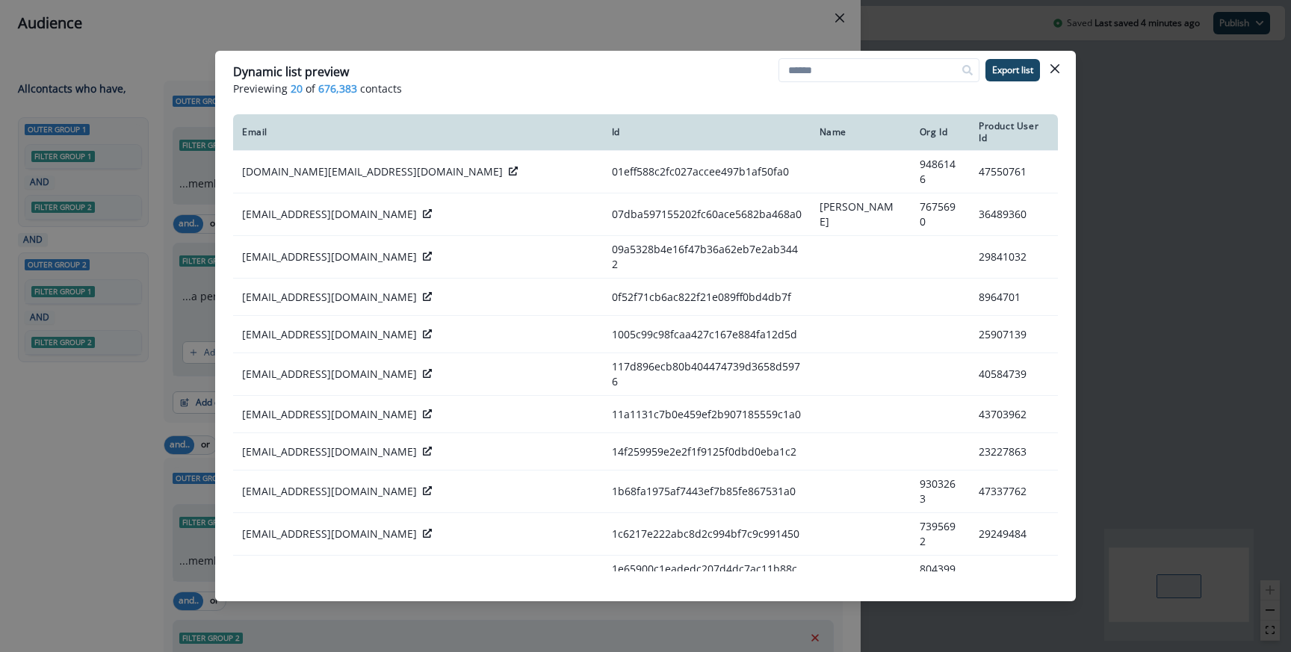
click at [320, 92] on span "676,383" at bounding box center [337, 89] width 39 height 16
copy span "676,383"
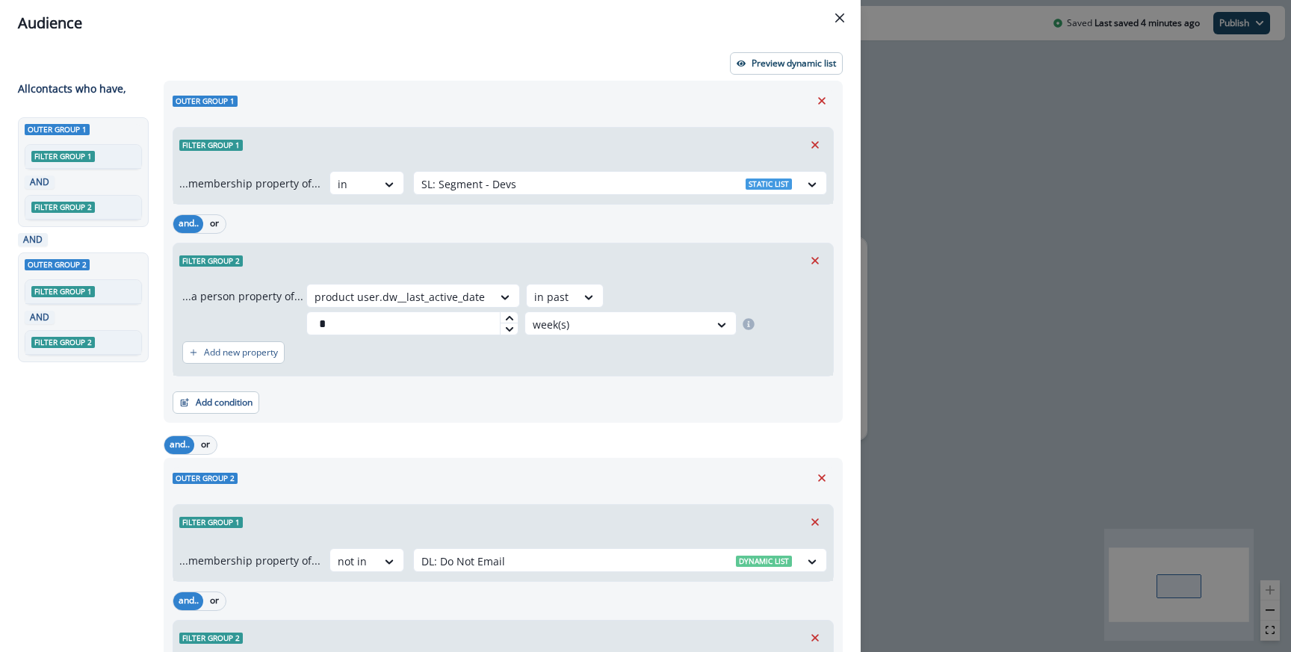
scroll to position [144, 0]
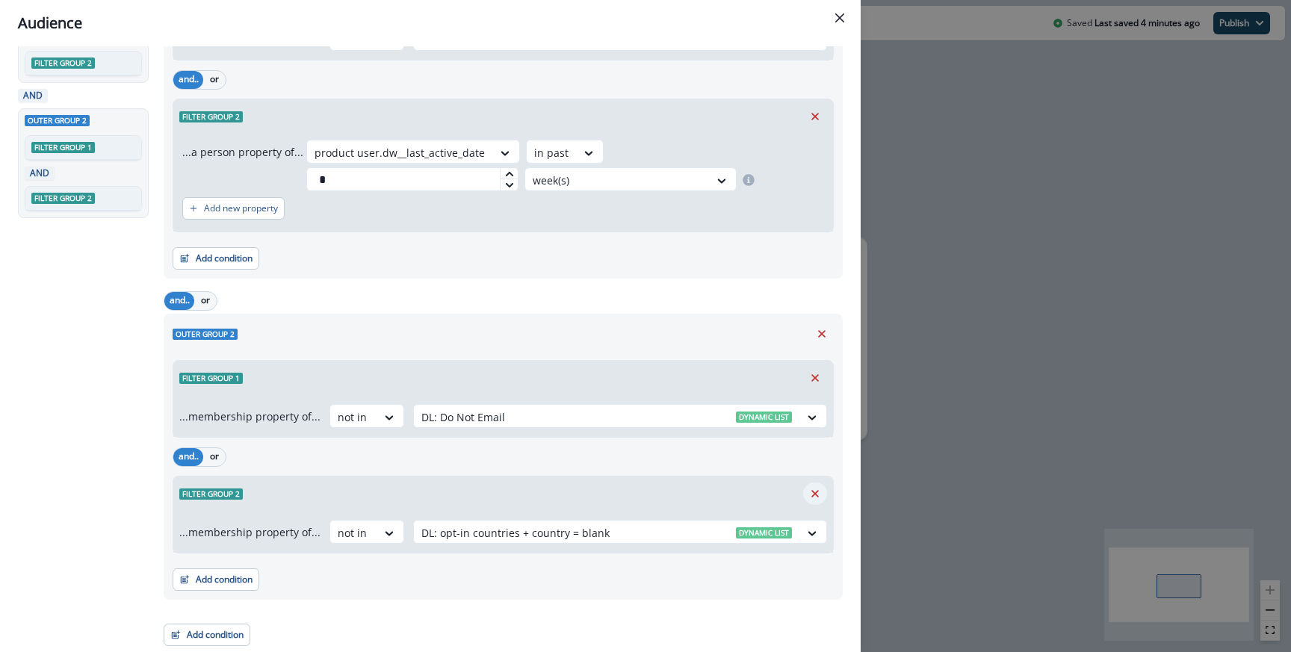
click at [812, 499] on icon "Remove" at bounding box center [815, 493] width 13 height 13
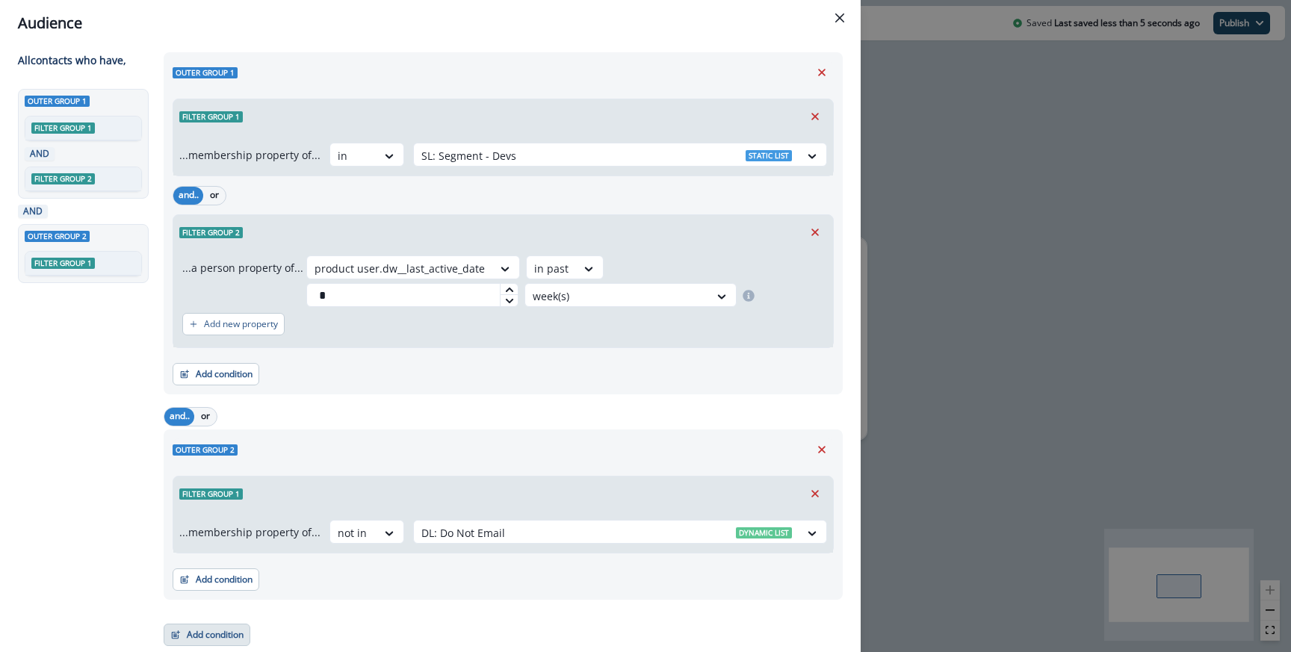
click at [195, 640] on button "Add condition" at bounding box center [207, 635] width 87 height 22
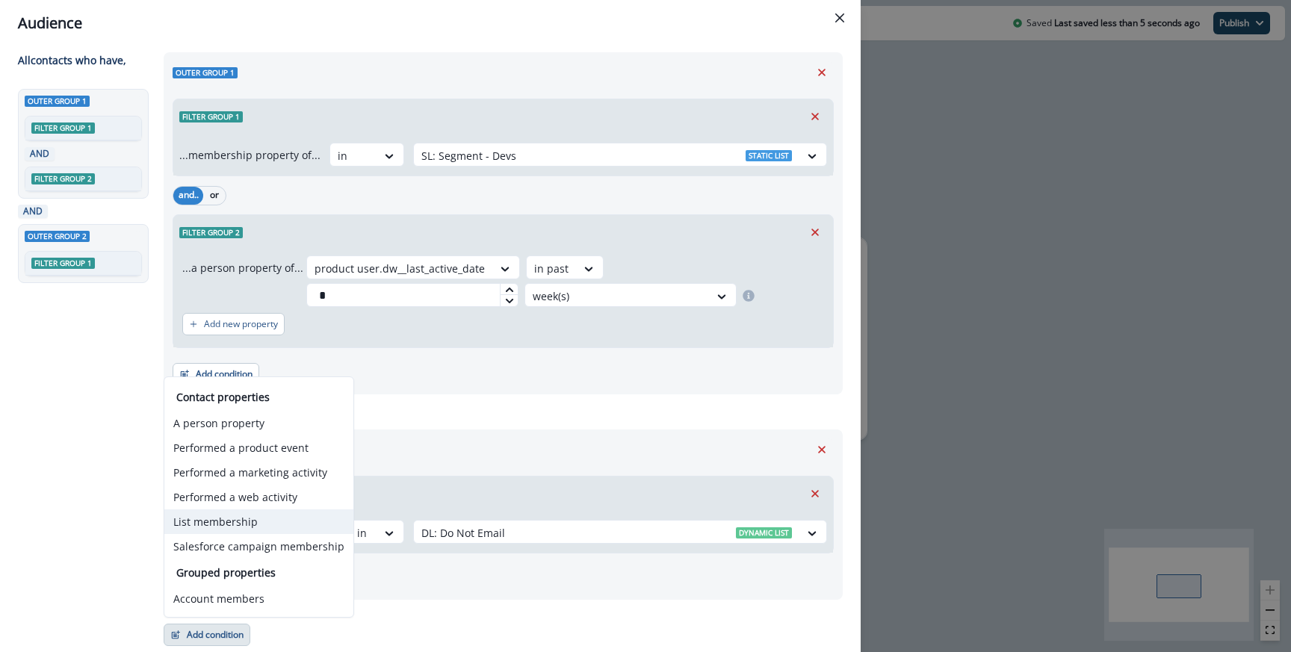
click at [217, 522] on button "List membership" at bounding box center [258, 522] width 189 height 25
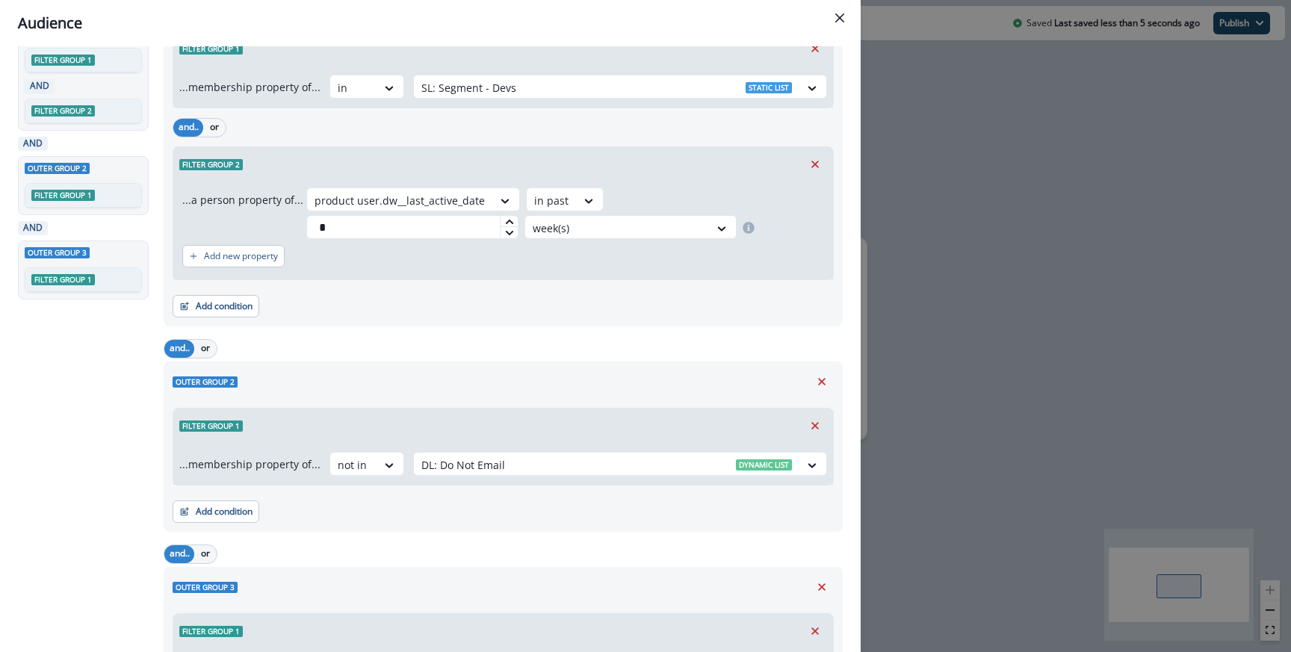
scroll to position [234, 0]
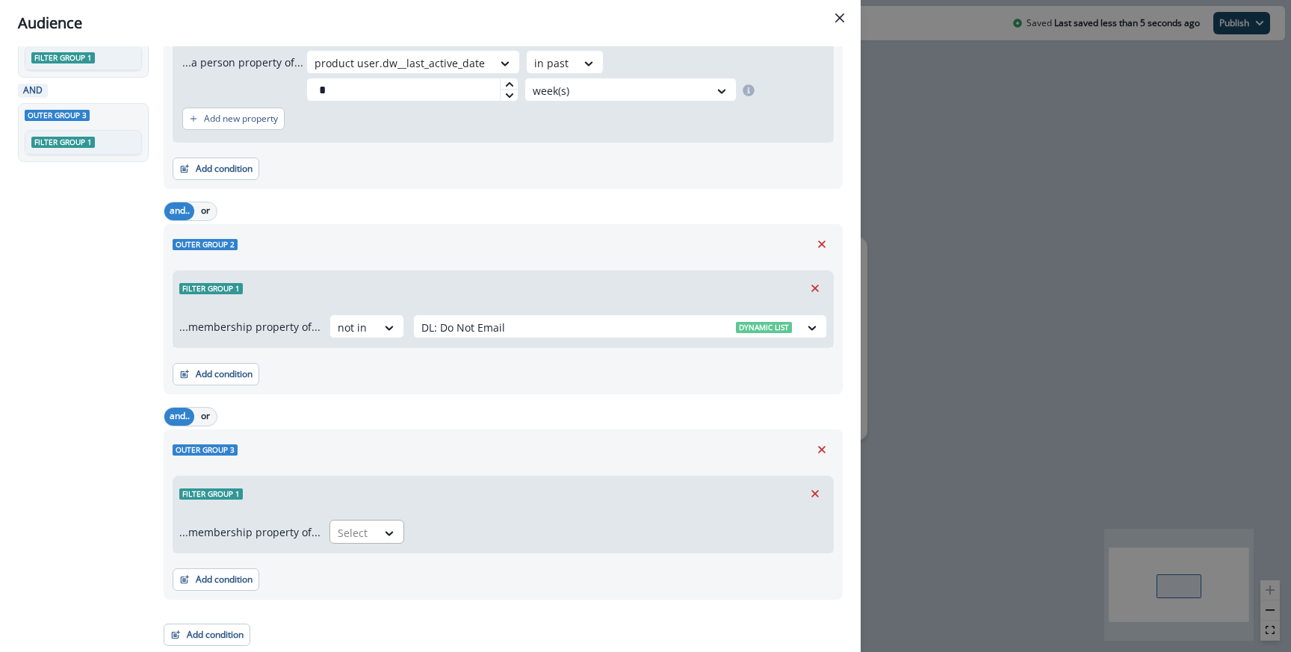
click at [341, 533] on div at bounding box center [353, 533] width 31 height 19
click at [348, 570] on div "not in" at bounding box center [362, 567] width 75 height 28
click at [427, 534] on div at bounding box center [607, 533] width 371 height 19
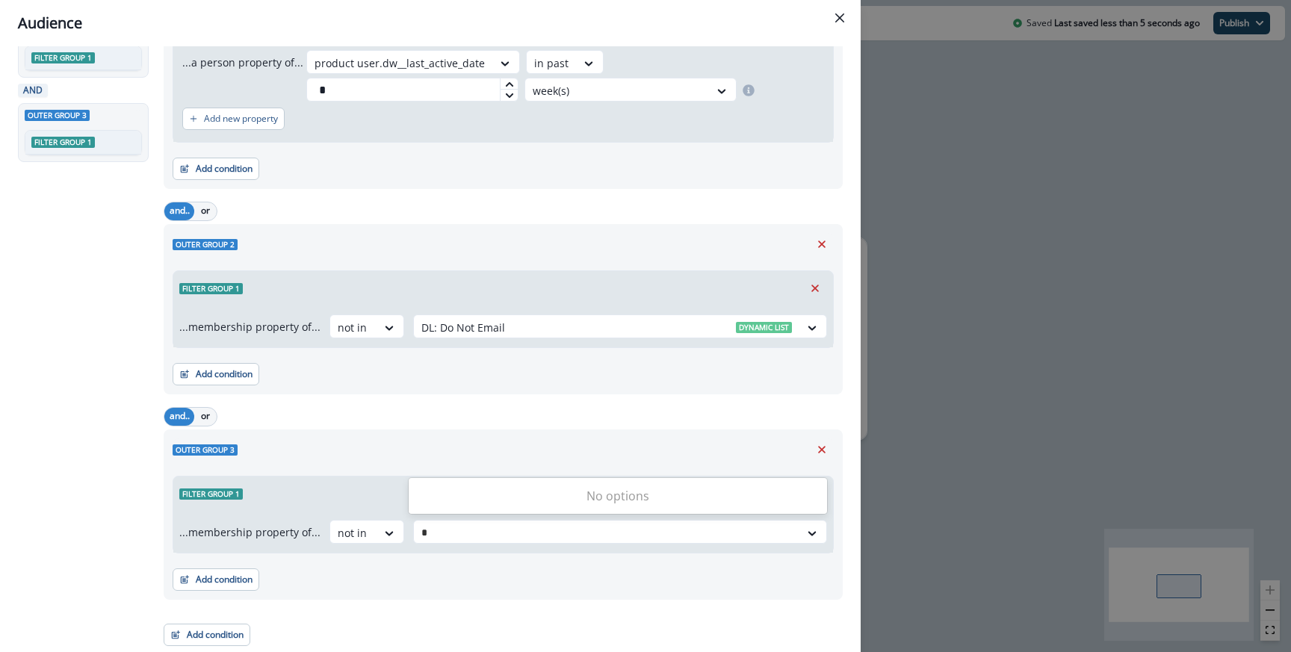
type input "**"
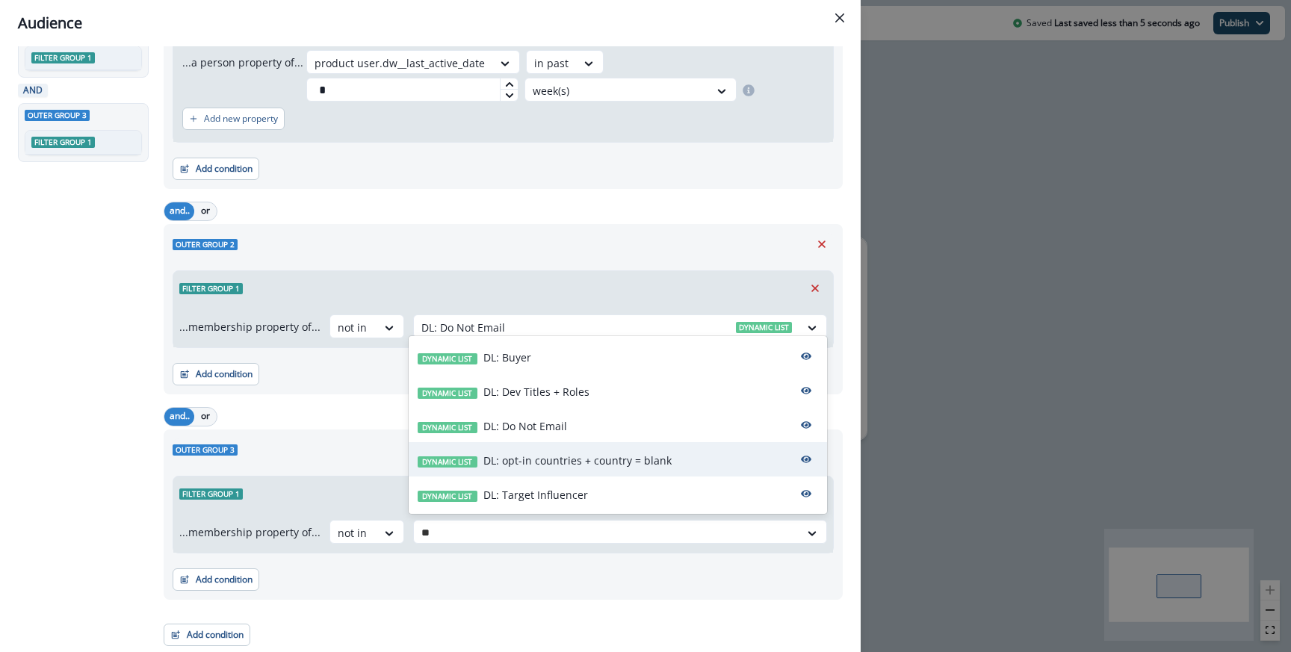
click at [551, 469] on div "Dynamic list DL: opt-in countries + country = blank" at bounding box center [618, 459] width 419 height 34
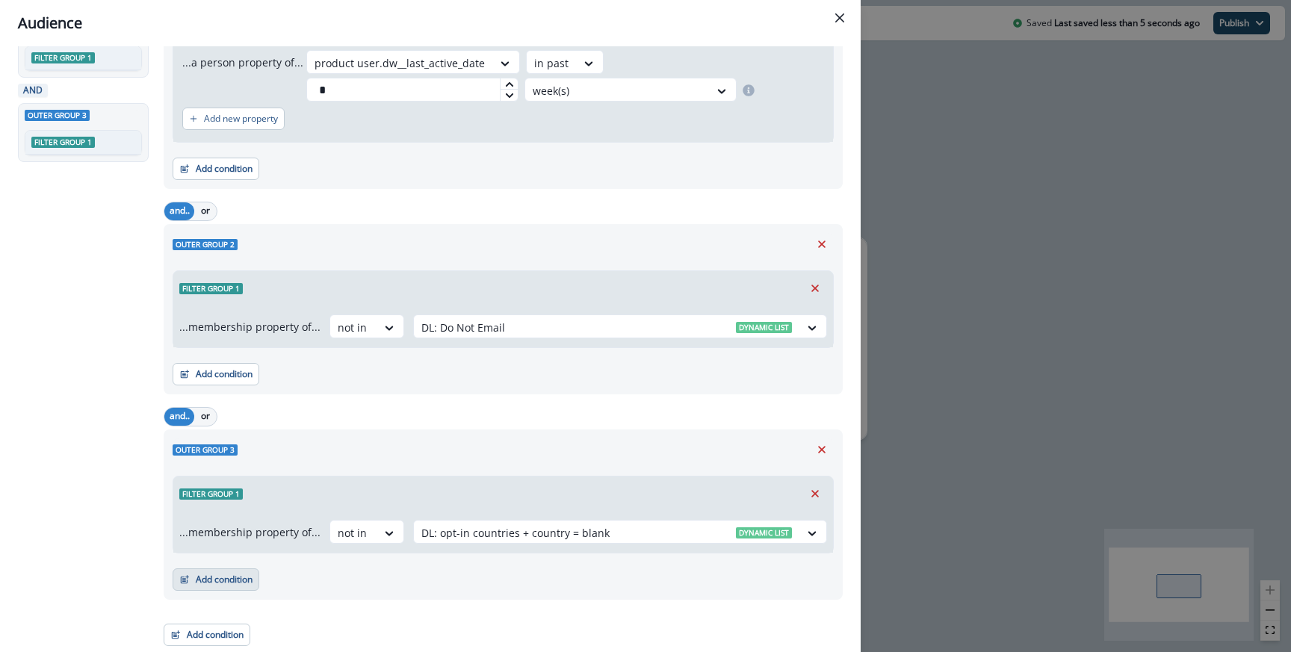
click at [212, 577] on button "Add condition" at bounding box center [216, 580] width 87 height 22
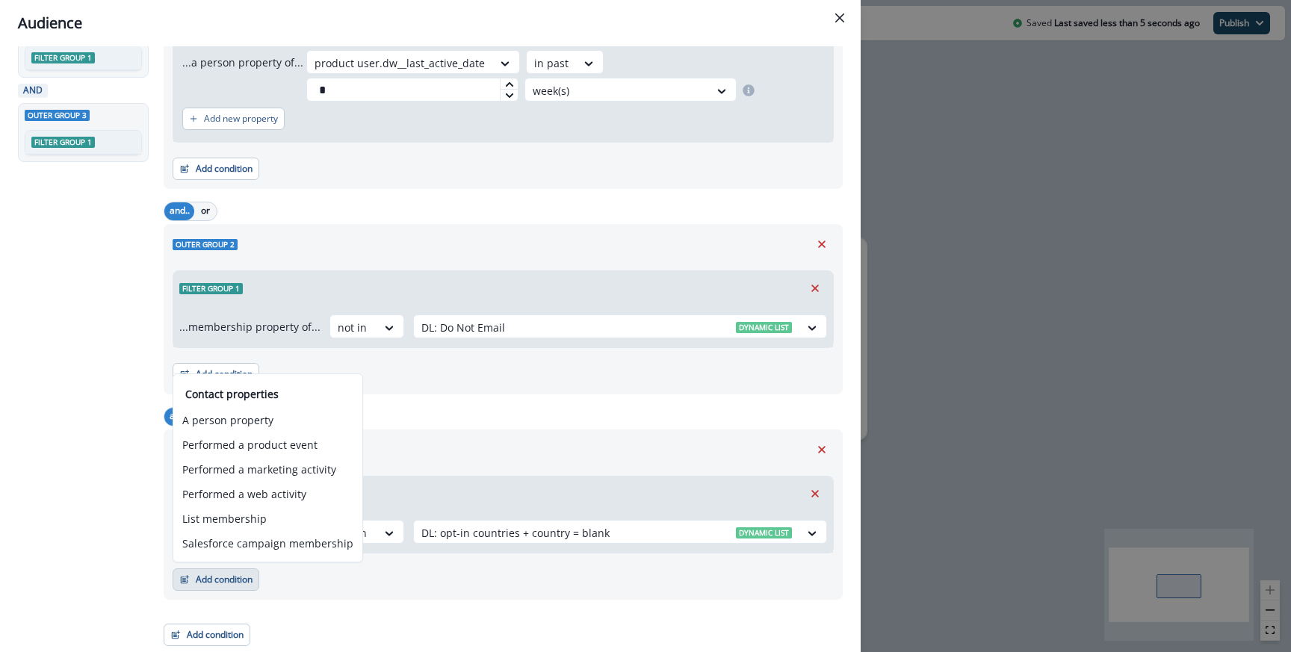
click at [463, 448] on div "Outer group 3" at bounding box center [503, 450] width 661 height 22
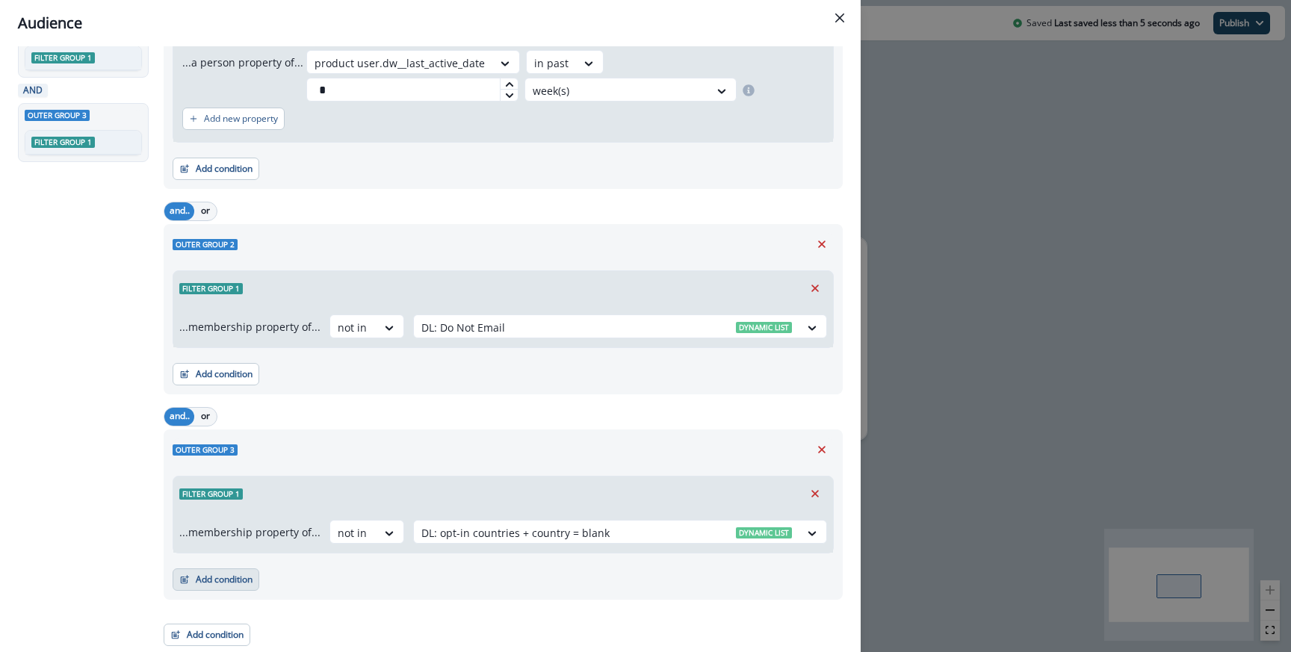
click at [255, 582] on button "Add condition" at bounding box center [216, 580] width 87 height 22
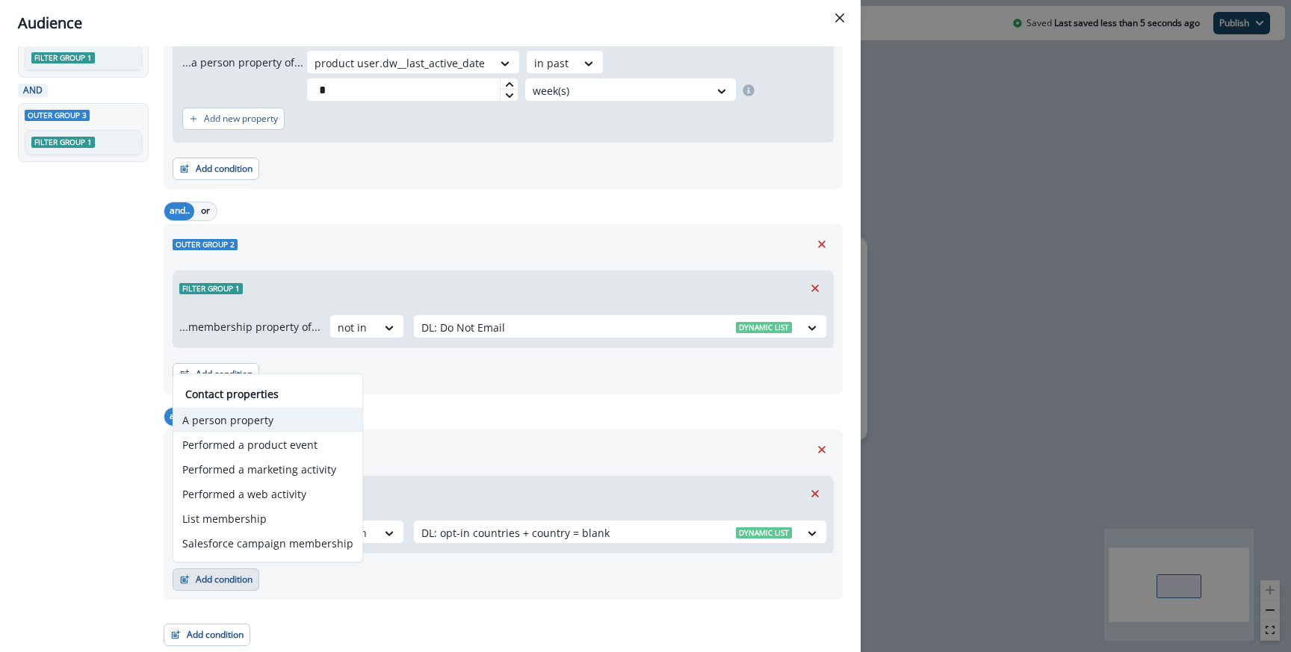
click at [285, 420] on button "A person property" at bounding box center [267, 420] width 189 height 25
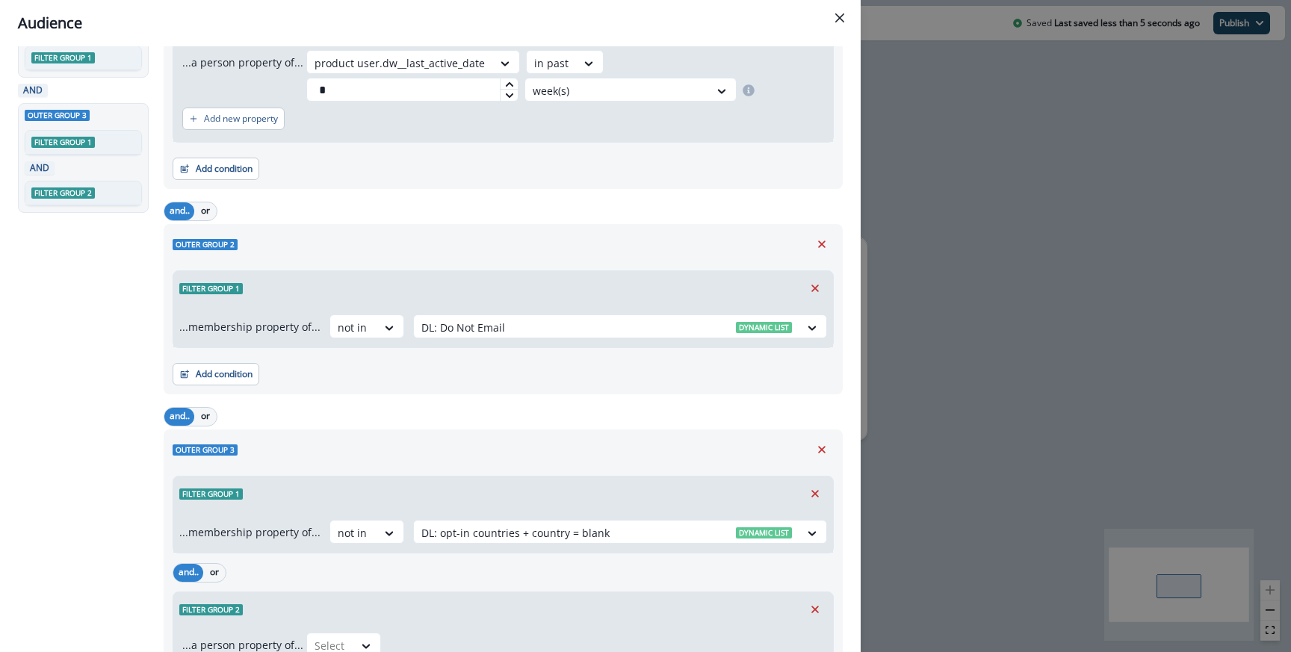
scroll to position [333, 0]
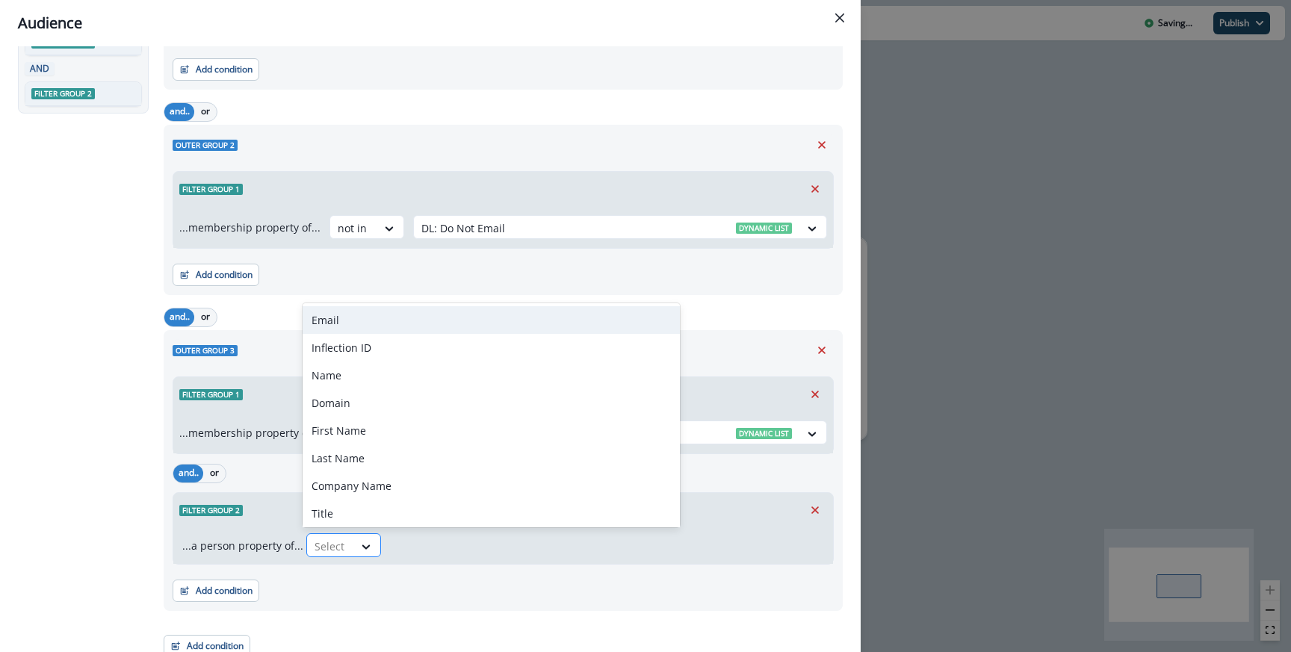
click at [333, 555] on div at bounding box center [330, 546] width 31 height 19
click at [208, 477] on button "or" at bounding box center [214, 474] width 22 height 18
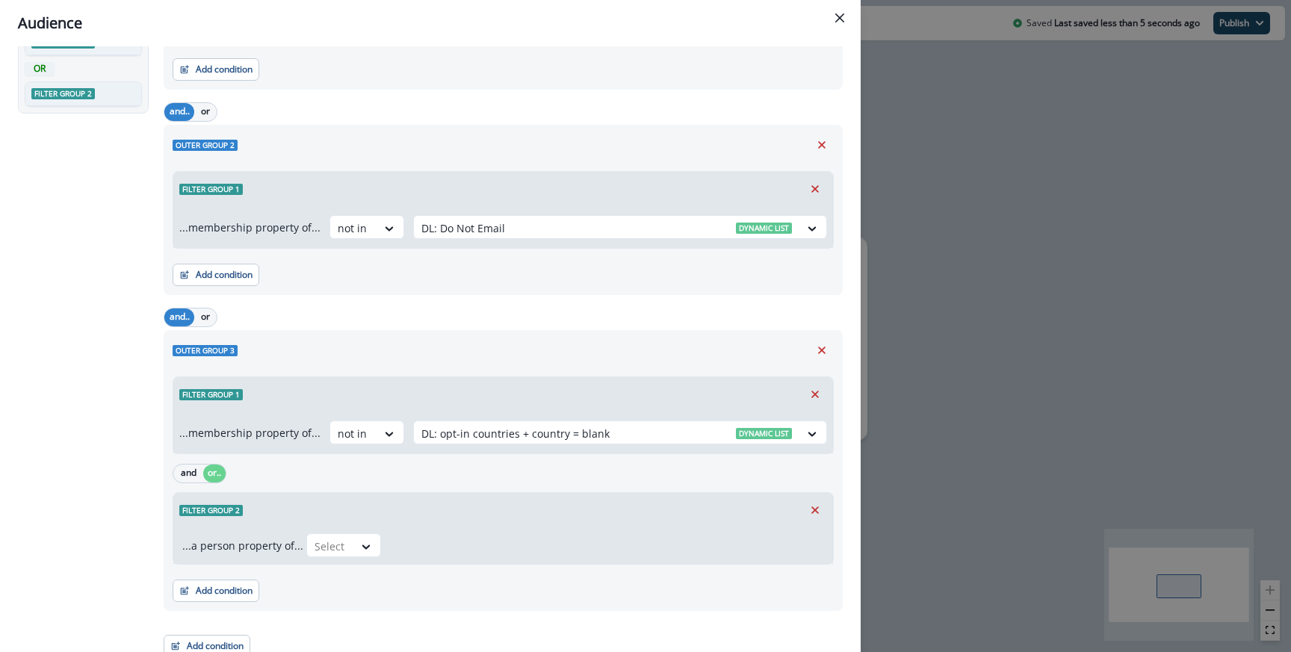
click at [303, 532] on div "...a person property of... Select" at bounding box center [503, 546] width 660 height 37
click at [308, 534] on div "Select" at bounding box center [330, 546] width 46 height 25
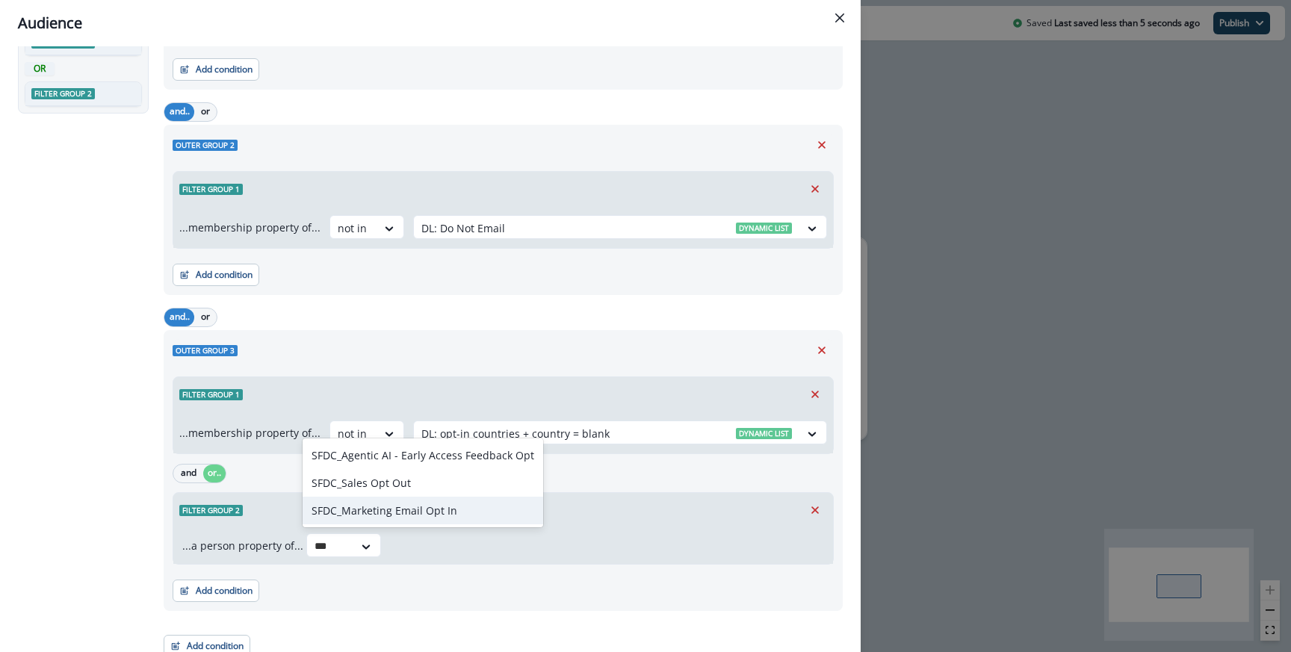
type input "***"
click at [546, 537] on div "SFDC_Marketing Email Opt In, 3 of 3. 3 results available for search term opt. U…" at bounding box center [565, 546] width 518 height 24
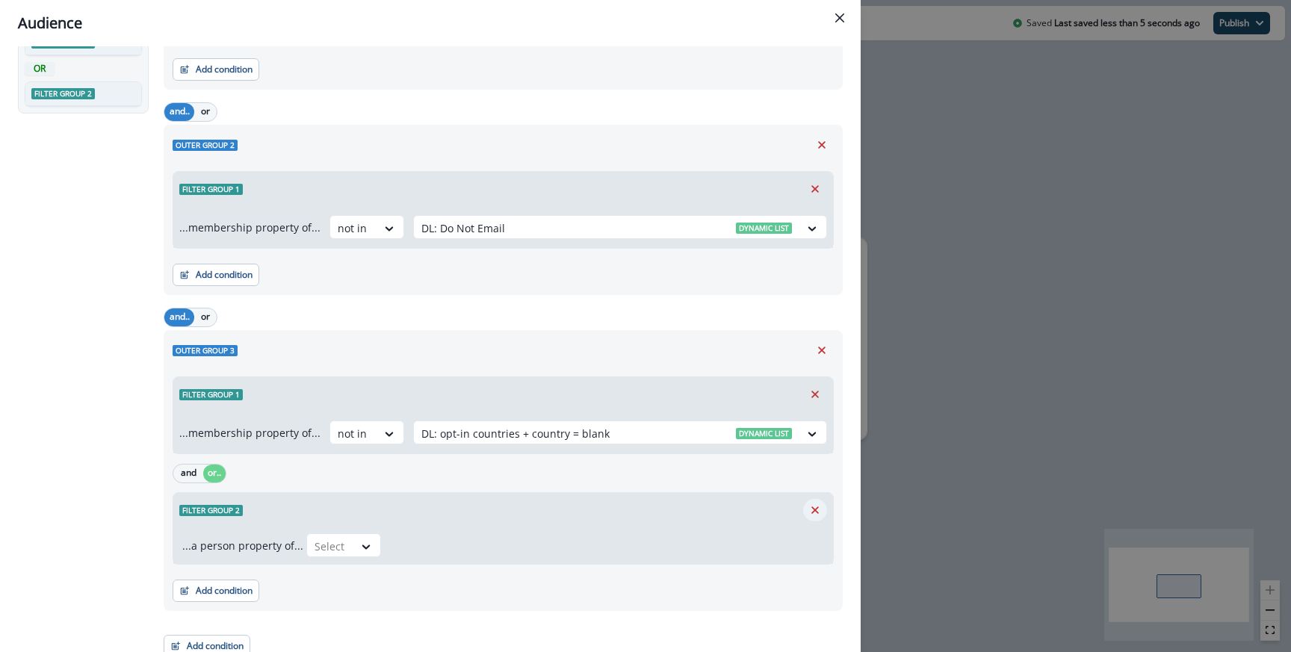
click at [818, 501] on button "Remove" at bounding box center [815, 510] width 24 height 22
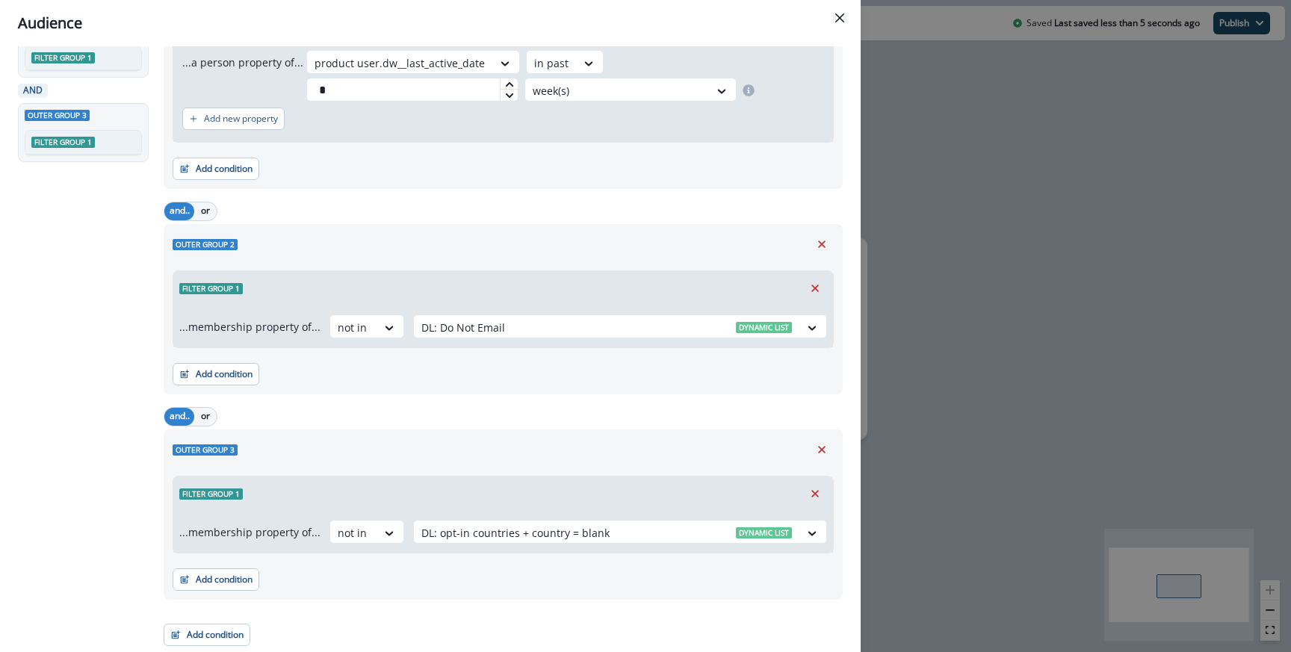
scroll to position [234, 0]
click at [898, 244] on div "Audience Preview dynamic list All contact s who have, Outer group 1 Filter grou…" at bounding box center [645, 326] width 1291 height 652
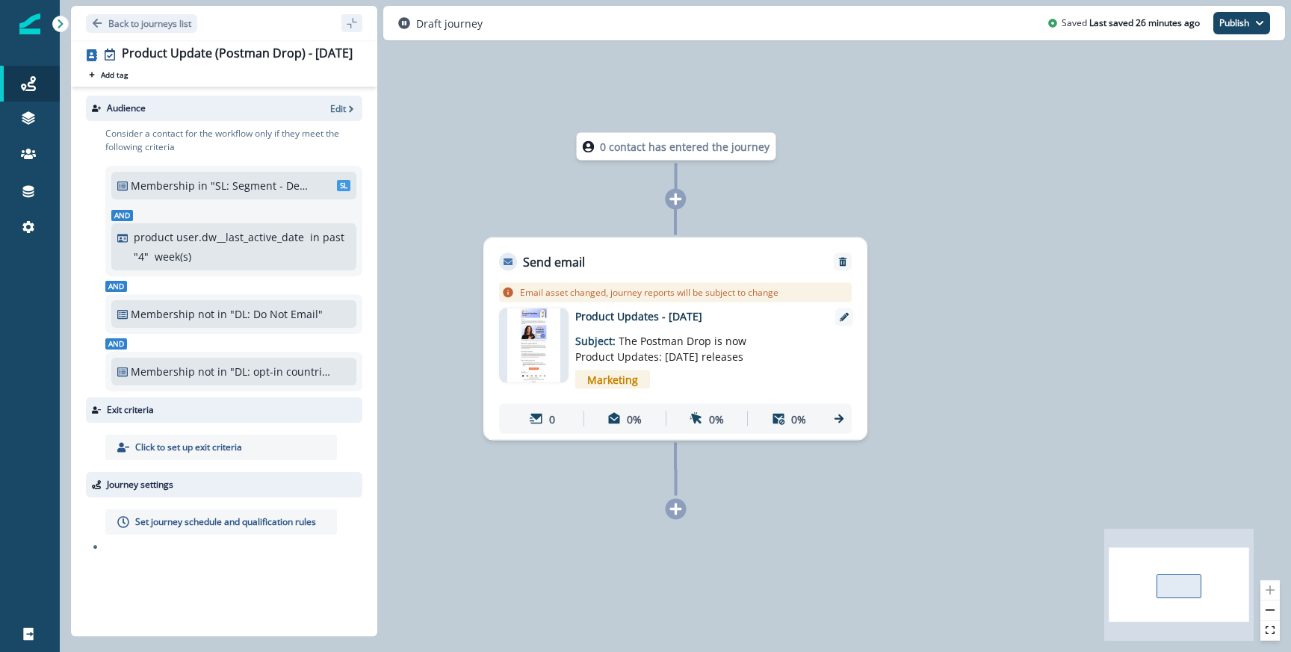
click at [138, 37] on div "Back to journeys list" at bounding box center [224, 23] width 306 height 34
click at [142, 22] on p "Back to journeys list" at bounding box center [149, 23] width 83 height 13
